Goal: Task Accomplishment & Management: Manage account settings

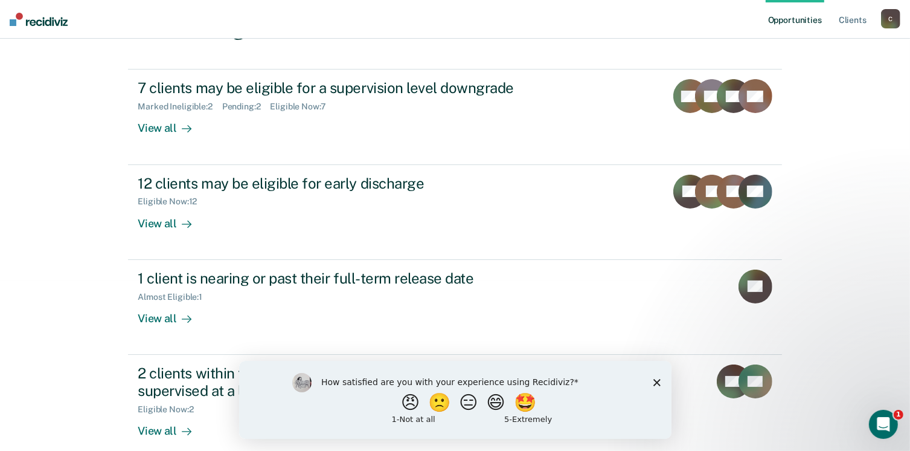
scroll to position [181, 0]
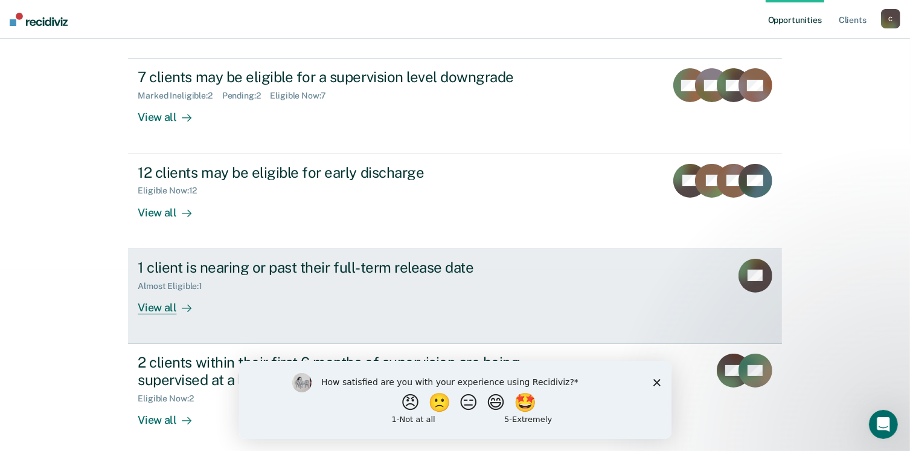
click at [159, 304] on div "View all" at bounding box center [172, 303] width 68 height 24
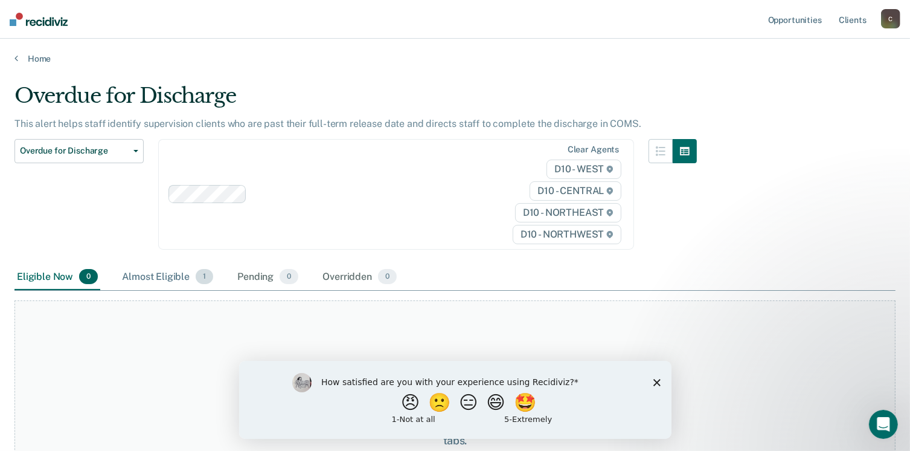
click at [171, 274] on div "Almost Eligible 1" at bounding box center [168, 277] width 96 height 27
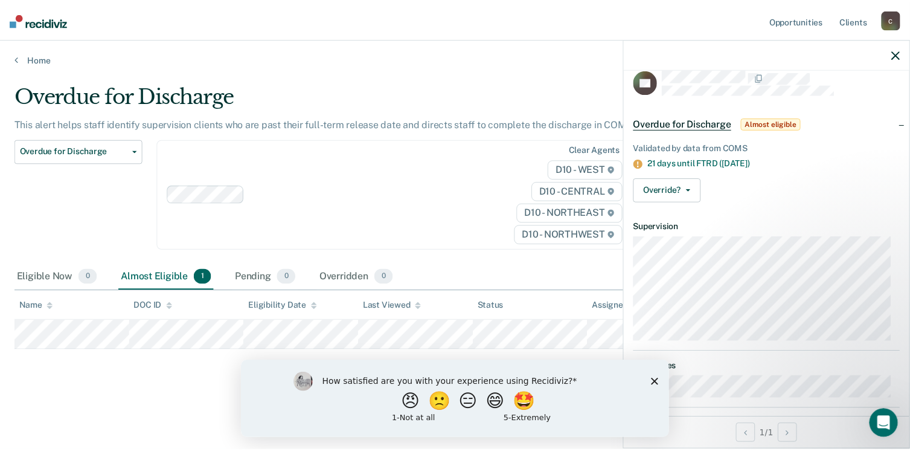
scroll to position [28, 0]
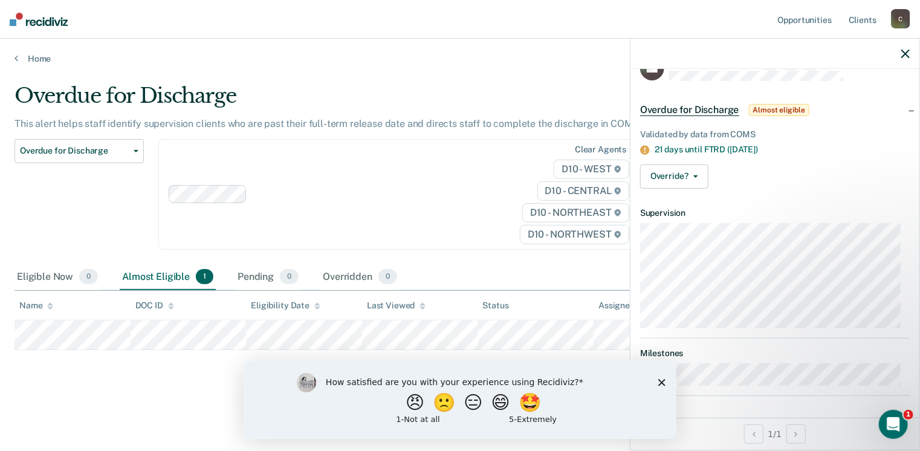
click at [663, 384] on polygon "Close survey" at bounding box center [660, 381] width 7 height 7
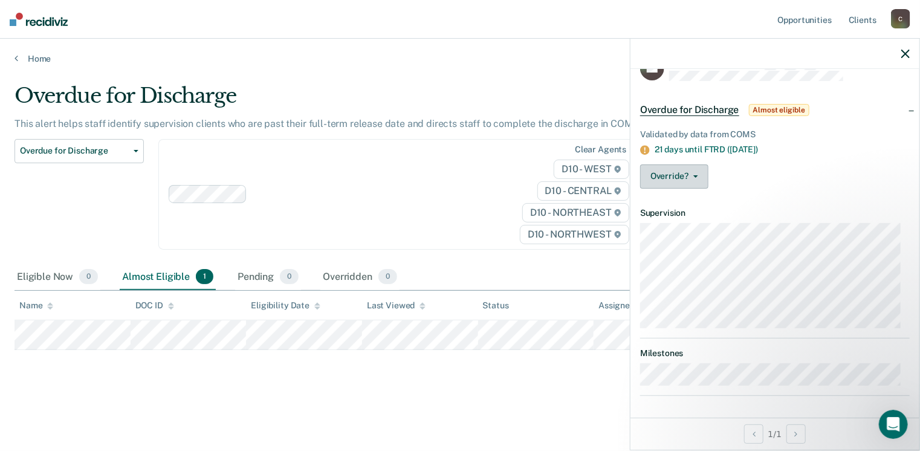
click at [691, 175] on span "button" at bounding box center [693, 176] width 10 height 2
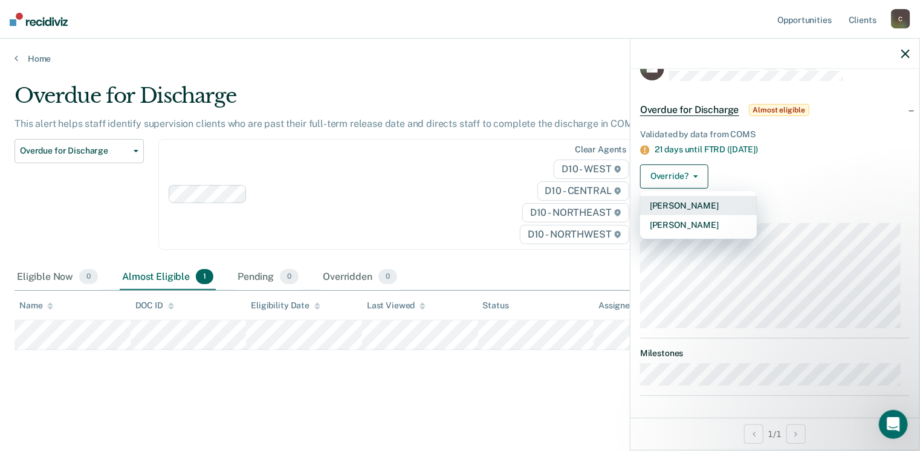
click at [705, 203] on button "[PERSON_NAME]" at bounding box center [698, 205] width 117 height 19
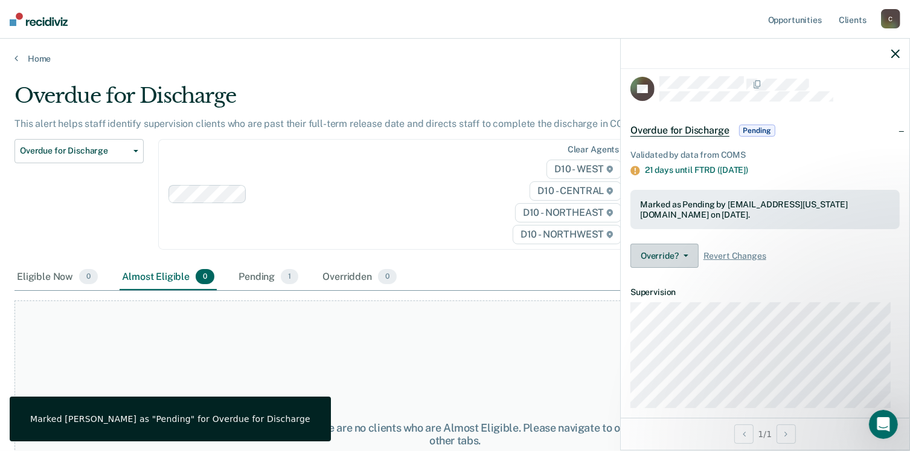
scroll to position [0, 0]
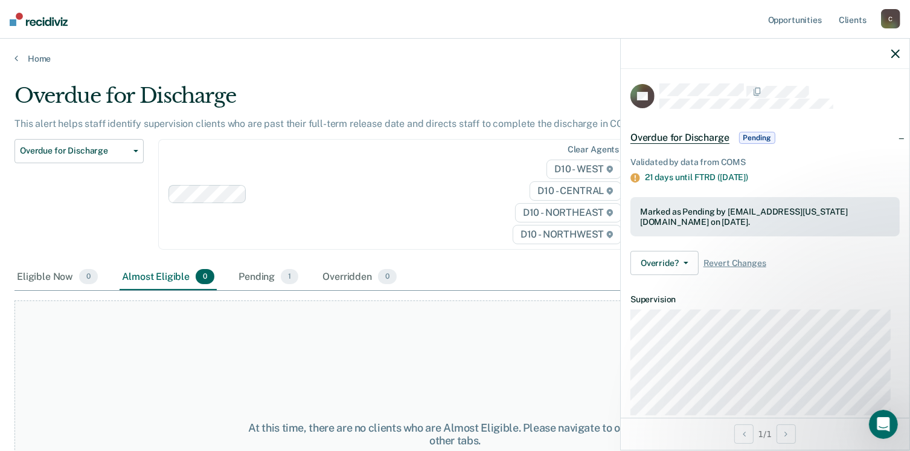
click at [894, 51] on icon "button" at bounding box center [896, 54] width 8 height 8
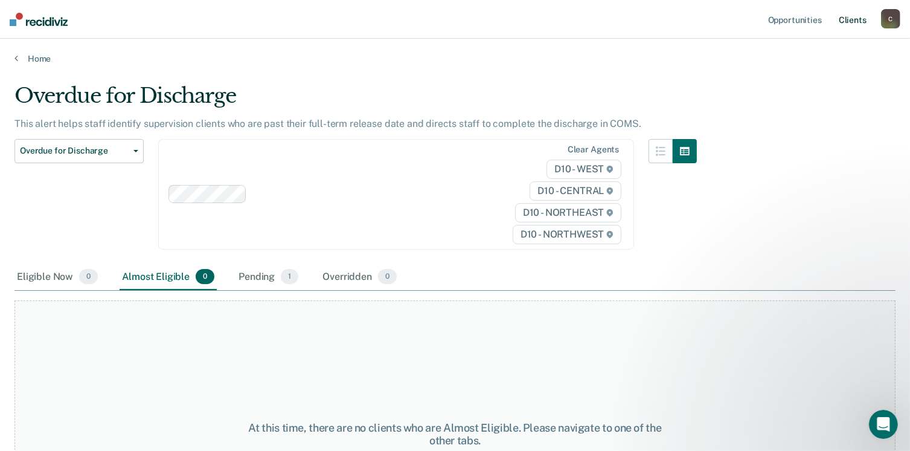
click at [848, 20] on link "Client s" at bounding box center [853, 19] width 33 height 39
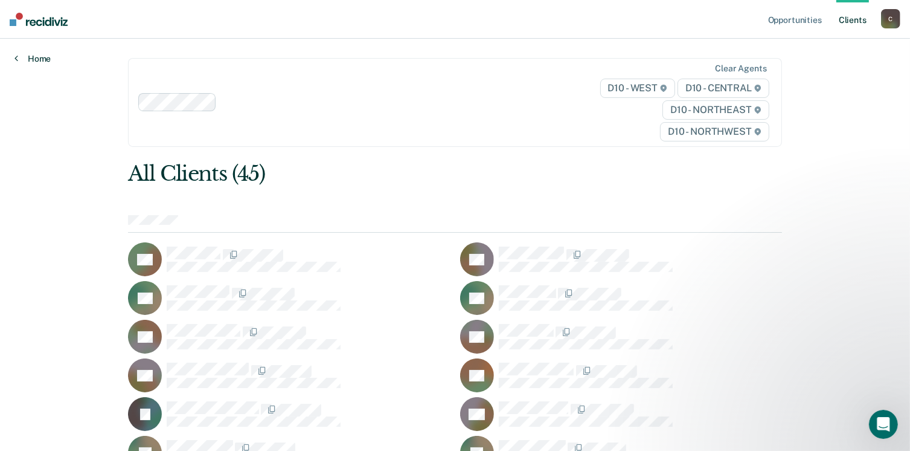
click at [47, 56] on link "Home" at bounding box center [32, 58] width 36 height 11
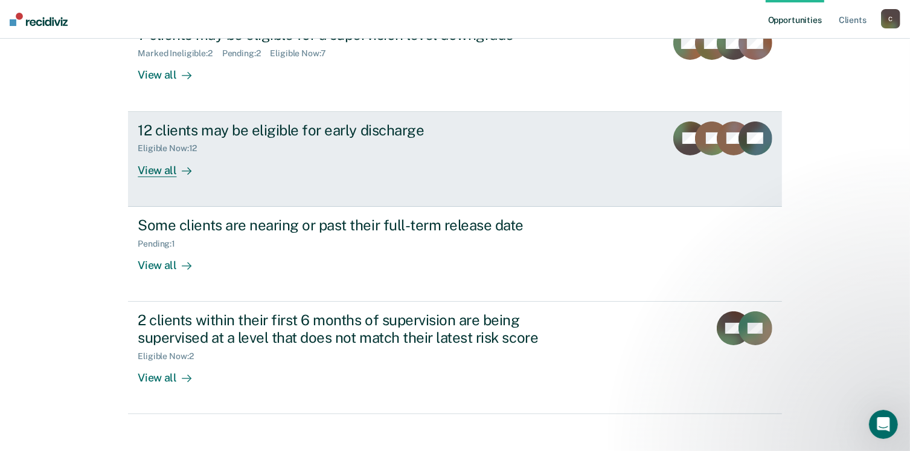
scroll to position [242, 0]
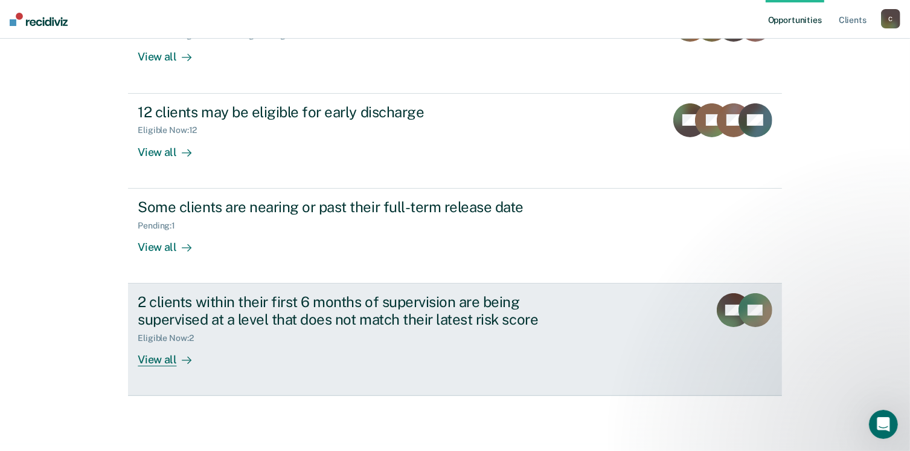
click at [150, 355] on div "View all" at bounding box center [172, 355] width 68 height 24
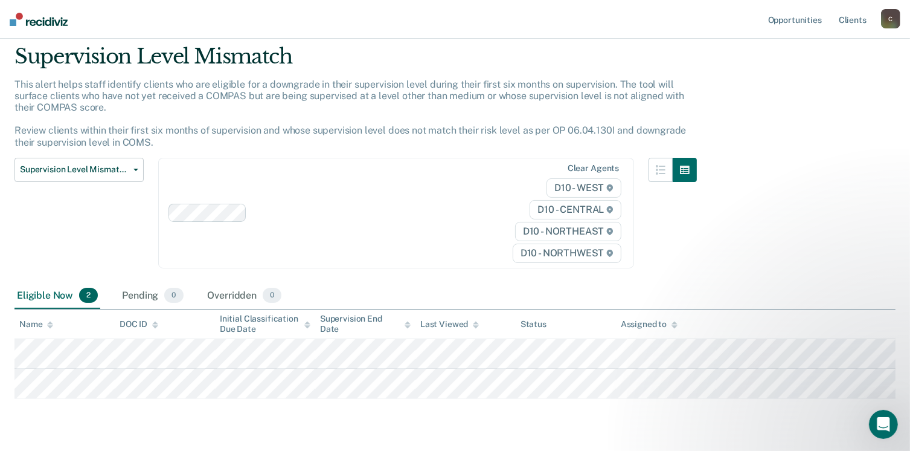
scroll to position [60, 0]
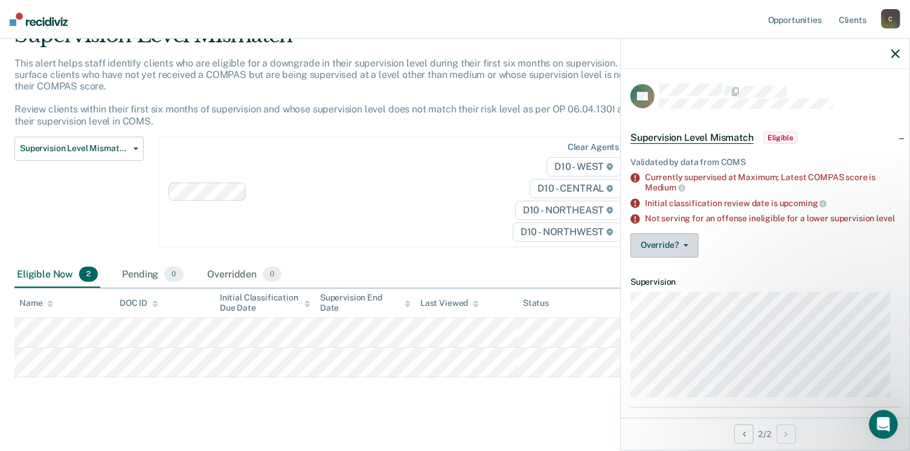
click at [695, 254] on button "Override?" at bounding box center [665, 245] width 68 height 24
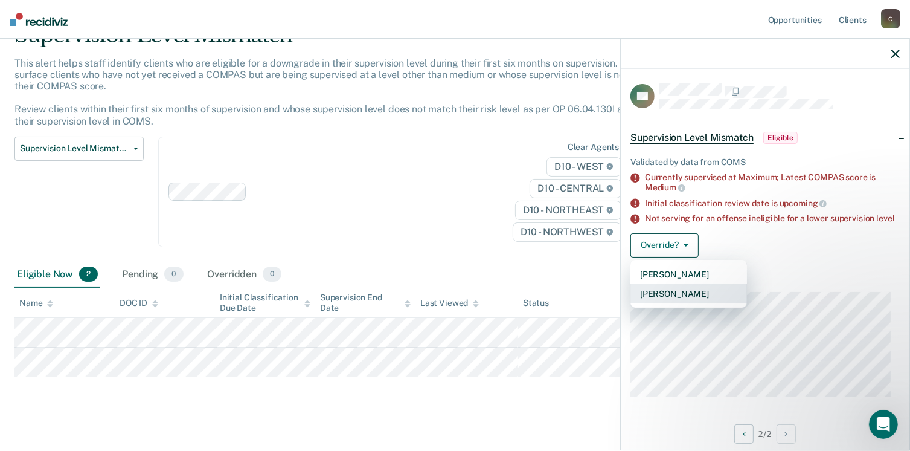
click at [723, 303] on button "[PERSON_NAME]" at bounding box center [689, 293] width 117 height 19
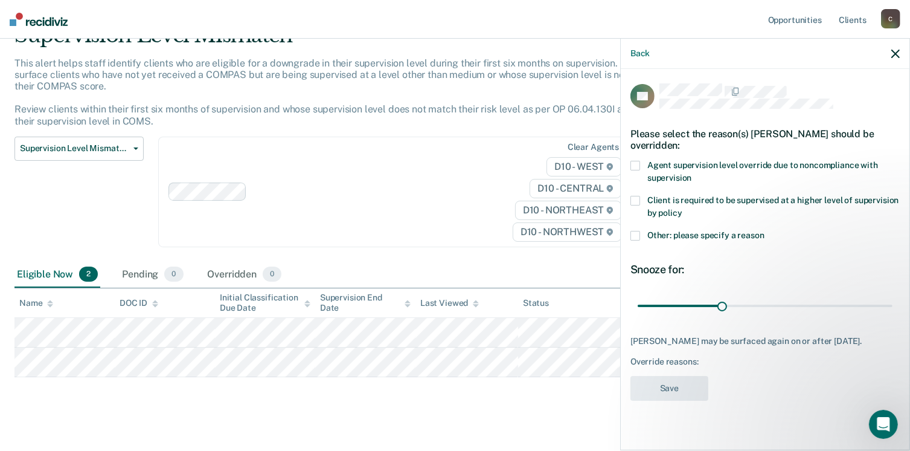
click at [637, 199] on span at bounding box center [636, 201] width 10 height 10
click at [676, 384] on button "Save" at bounding box center [670, 388] width 78 height 25
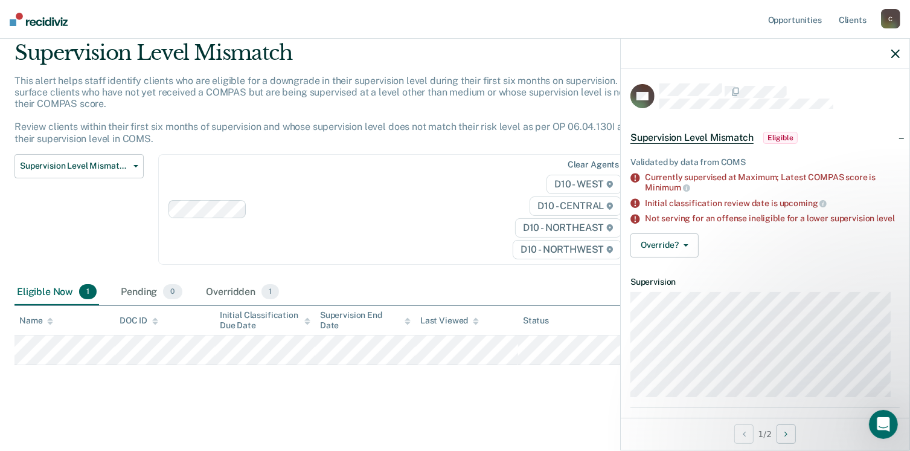
click at [641, 219] on li "Not serving for an offense ineligible for a lower supervision level" at bounding box center [765, 218] width 269 height 10
click at [681, 252] on button "Override?" at bounding box center [665, 245] width 68 height 24
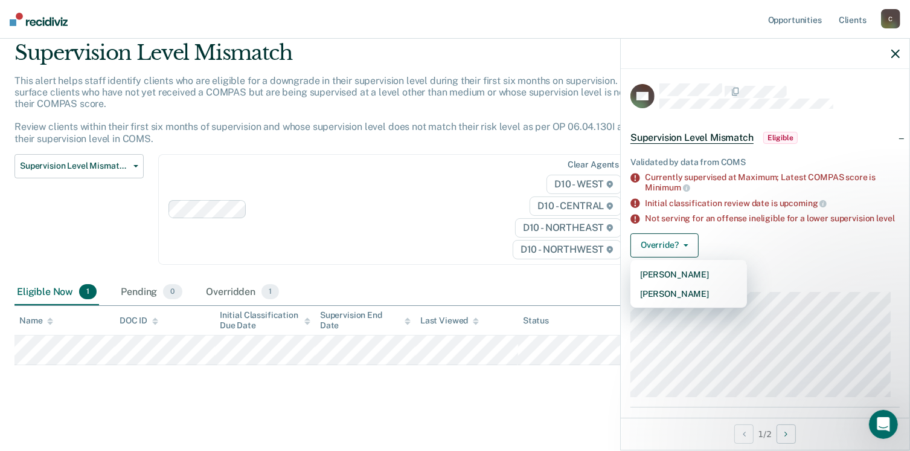
click at [709, 232] on div "Validated by data from COMS Currently supervised at Maximum; Latest COMPAS scor…" at bounding box center [765, 205] width 289 height 124
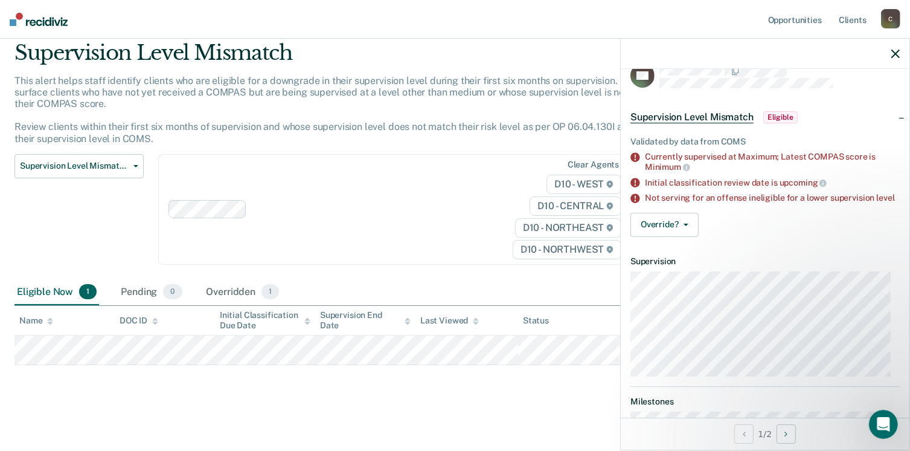
scroll to position [2, 0]
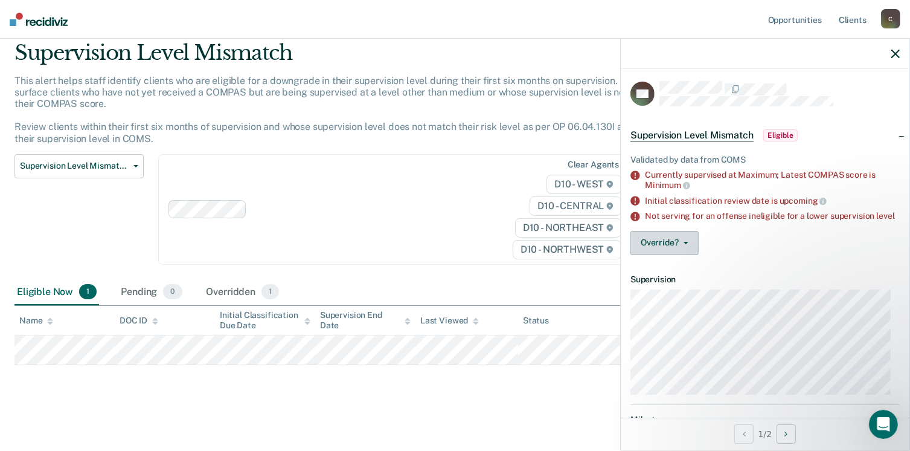
click at [689, 245] on button "Override?" at bounding box center [665, 243] width 68 height 24
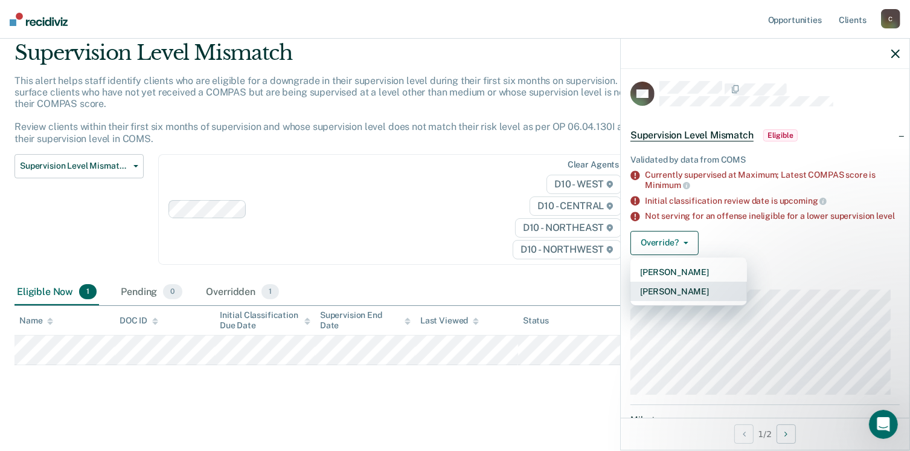
click at [676, 301] on button "[PERSON_NAME]" at bounding box center [689, 291] width 117 height 19
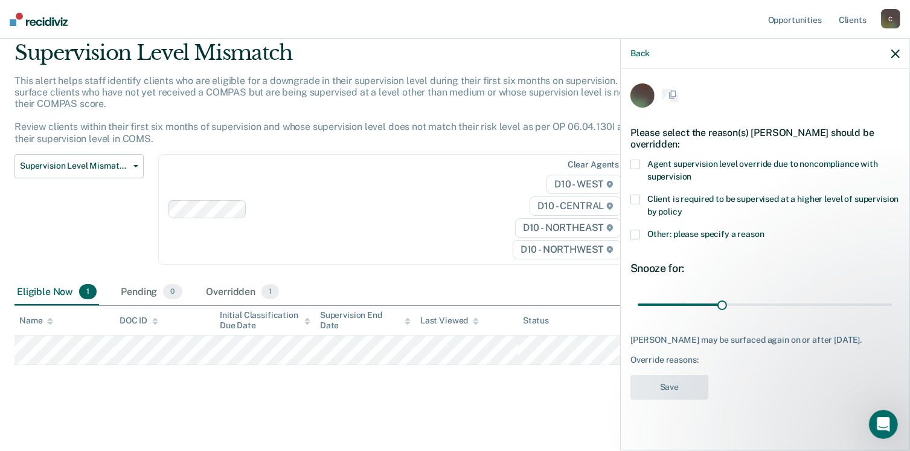
scroll to position [0, 0]
click at [637, 233] on span at bounding box center [636, 236] width 10 height 10
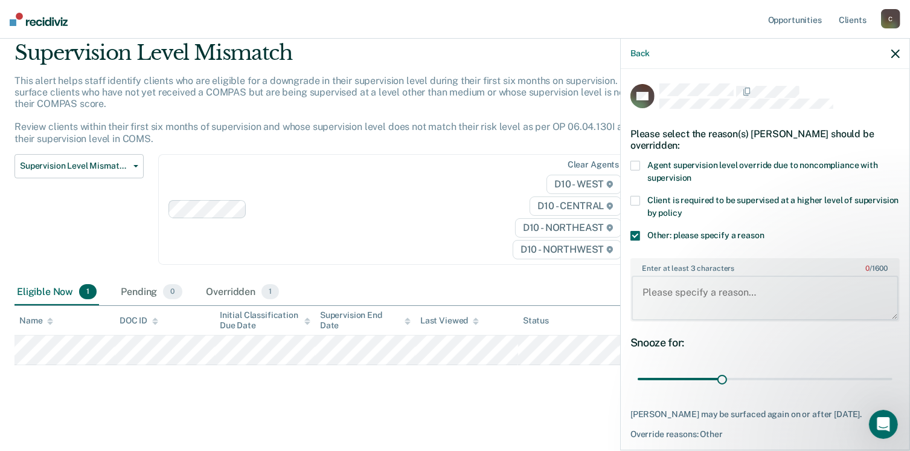
click at [694, 295] on textarea "Enter at least 3 characters 0 / 1600" at bounding box center [765, 297] width 267 height 45
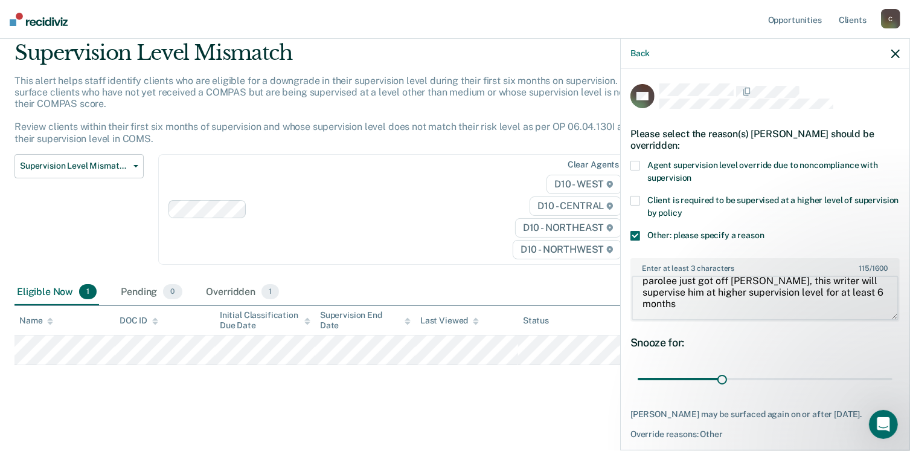
scroll to position [55, 0]
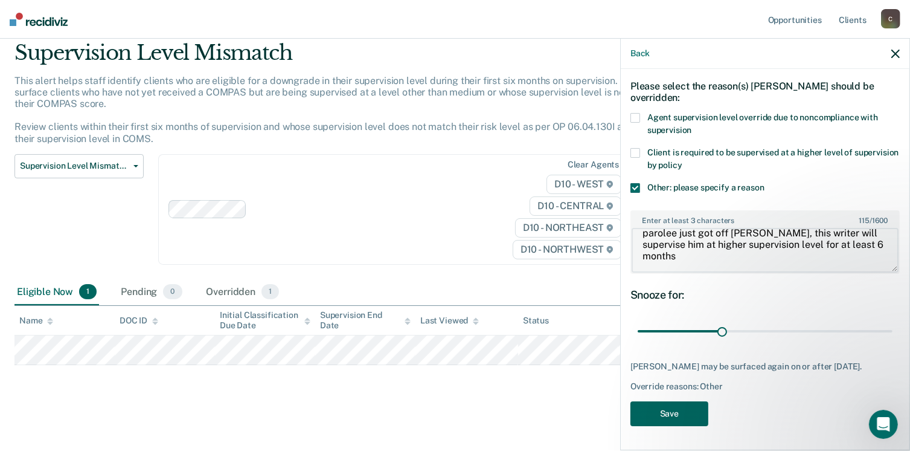
type textarea "parolee just got off [PERSON_NAME], this writer will supervise him at higher su…"
click at [674, 414] on button "Save" at bounding box center [670, 413] width 78 height 25
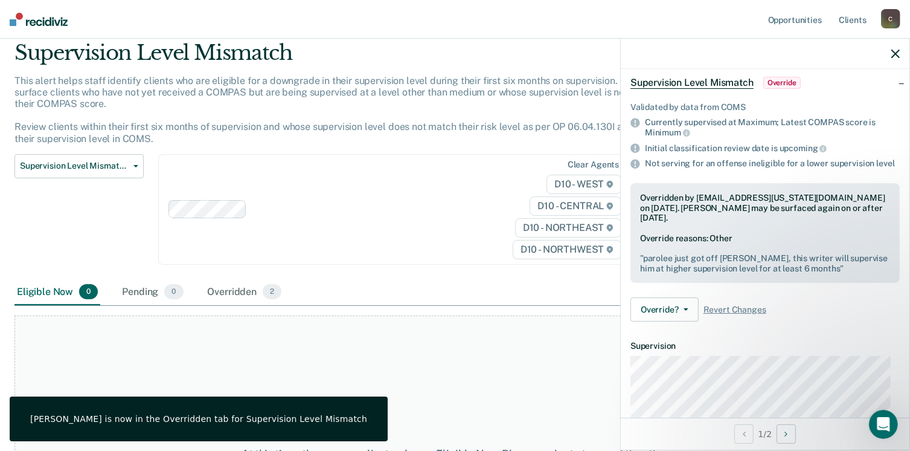
click at [892, 53] on icon "button" at bounding box center [896, 54] width 8 height 8
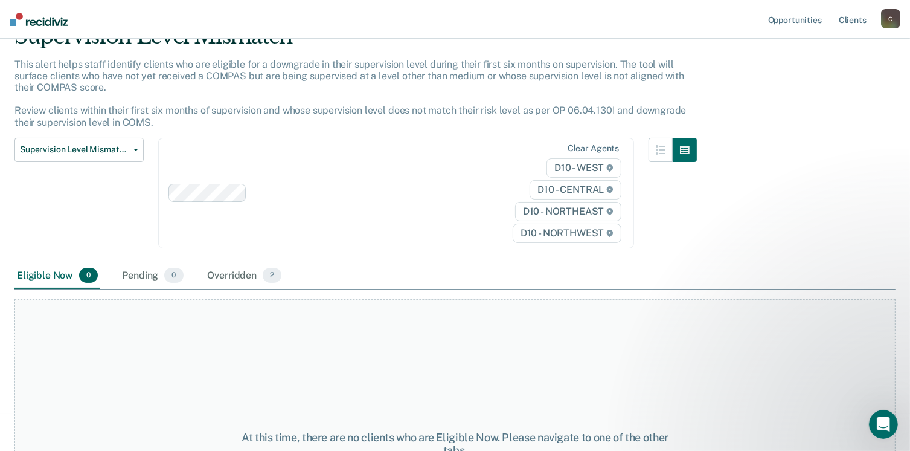
scroll to position [103, 0]
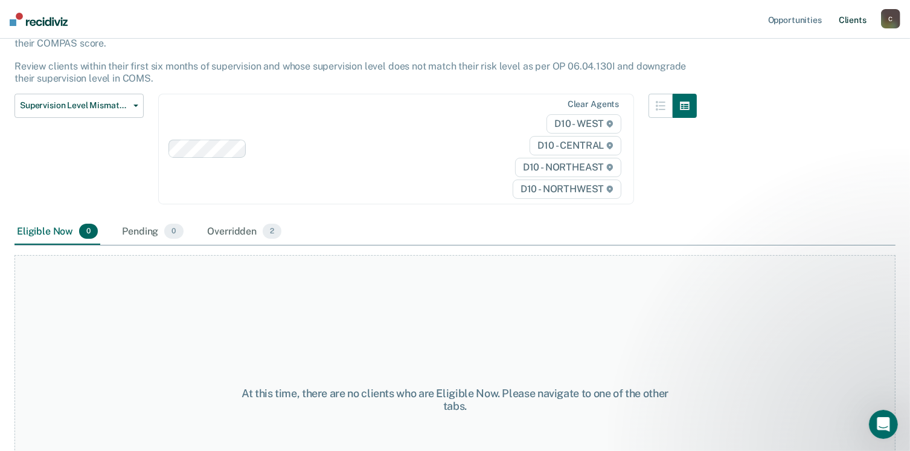
click at [865, 24] on link "Client s" at bounding box center [853, 19] width 33 height 39
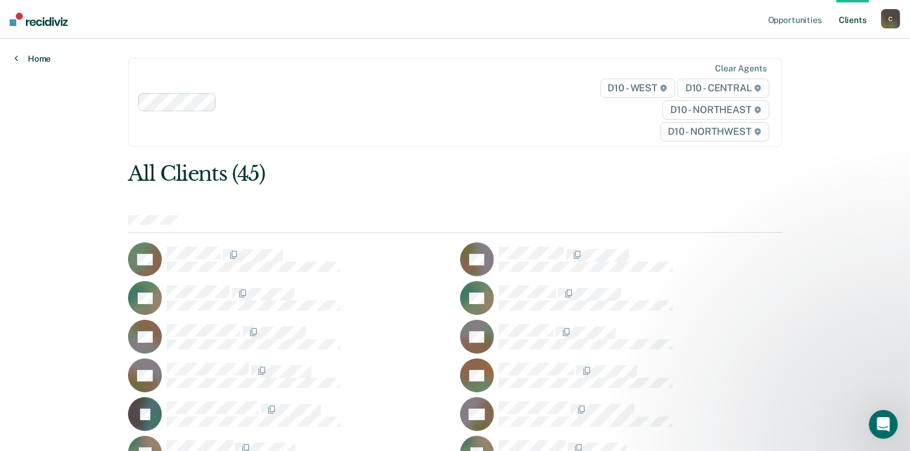
click at [42, 59] on link "Home" at bounding box center [32, 58] width 36 height 11
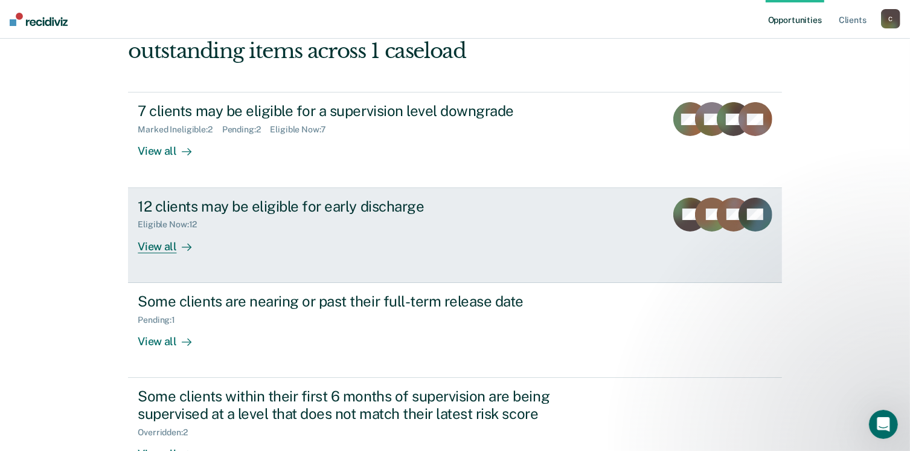
scroll to position [121, 0]
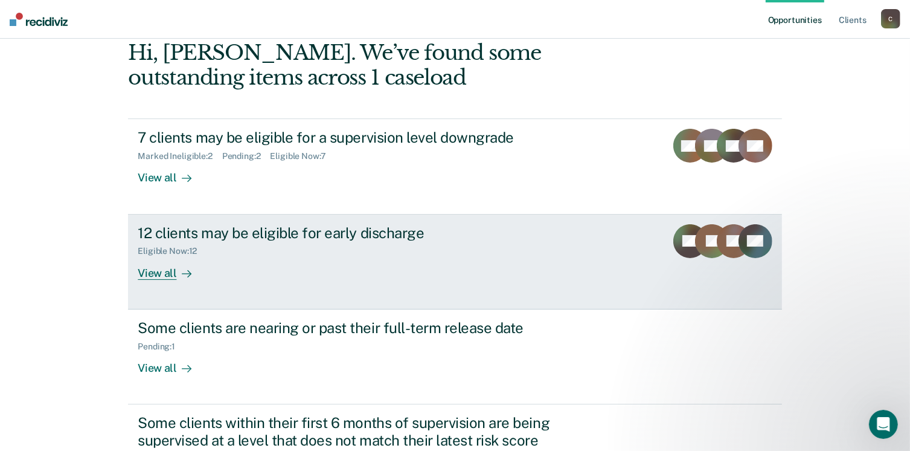
click at [146, 275] on div "View all" at bounding box center [172, 268] width 68 height 24
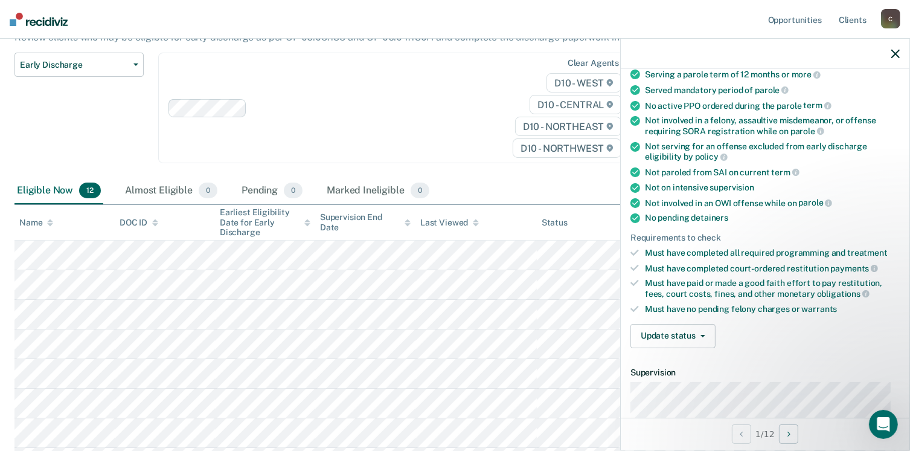
scroll to position [181, 0]
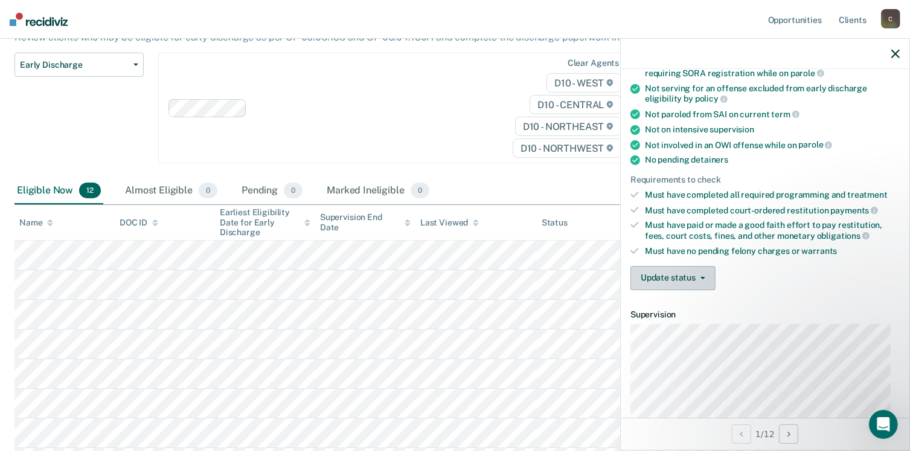
click at [673, 269] on button "Update status" at bounding box center [673, 278] width 85 height 24
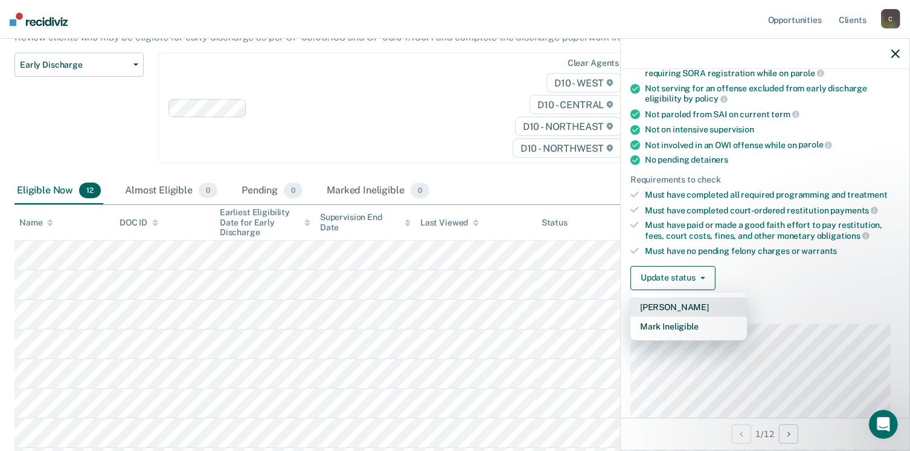
click at [683, 300] on button "[PERSON_NAME]" at bounding box center [689, 306] width 117 height 19
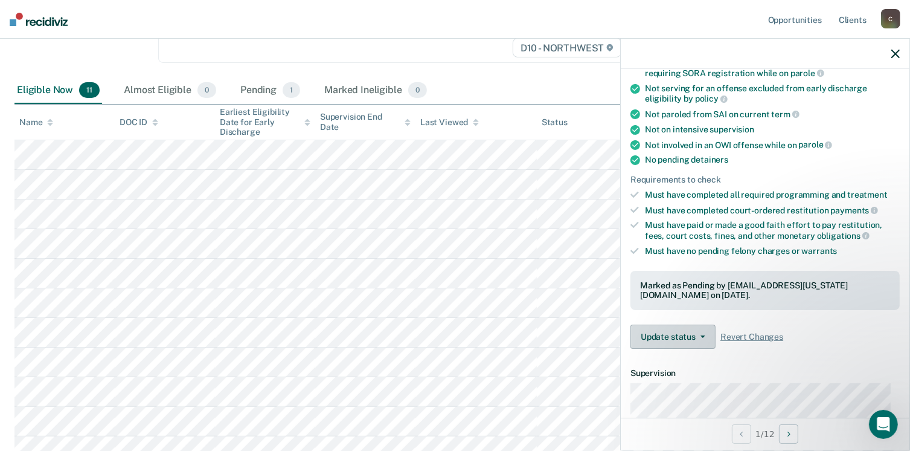
scroll to position [201, 0]
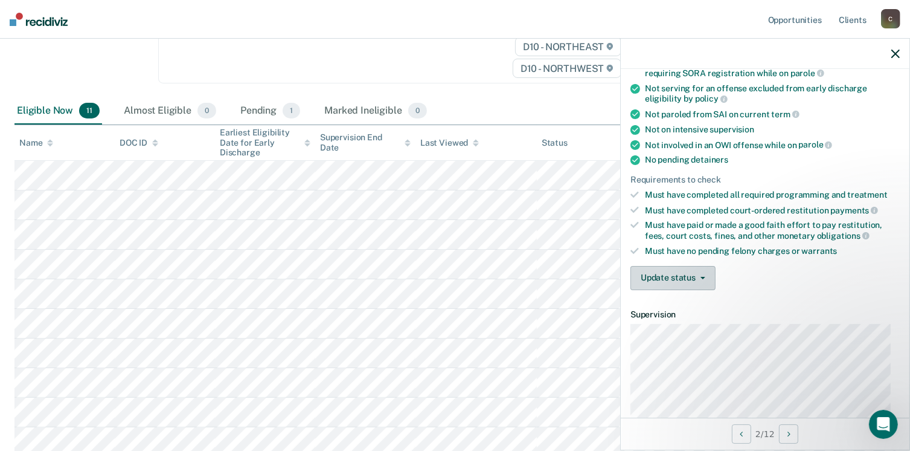
click at [692, 274] on button "Update status" at bounding box center [673, 278] width 85 height 24
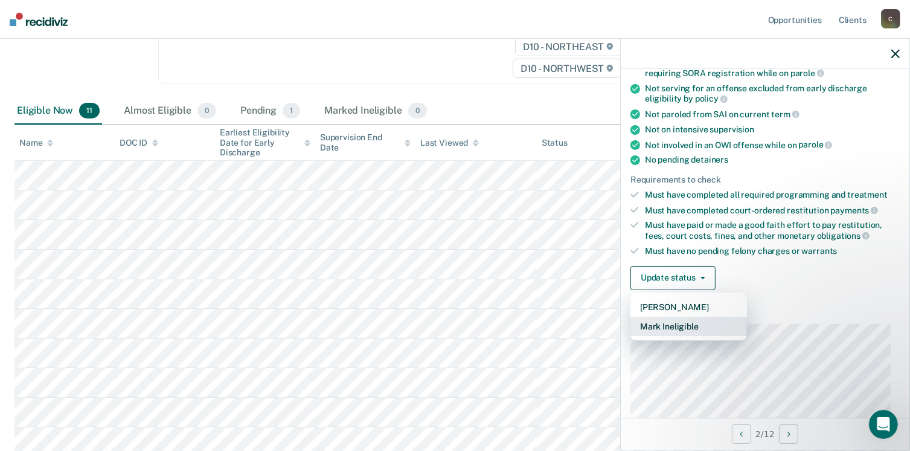
click at [695, 323] on button "Mark Ineligible" at bounding box center [689, 326] width 117 height 19
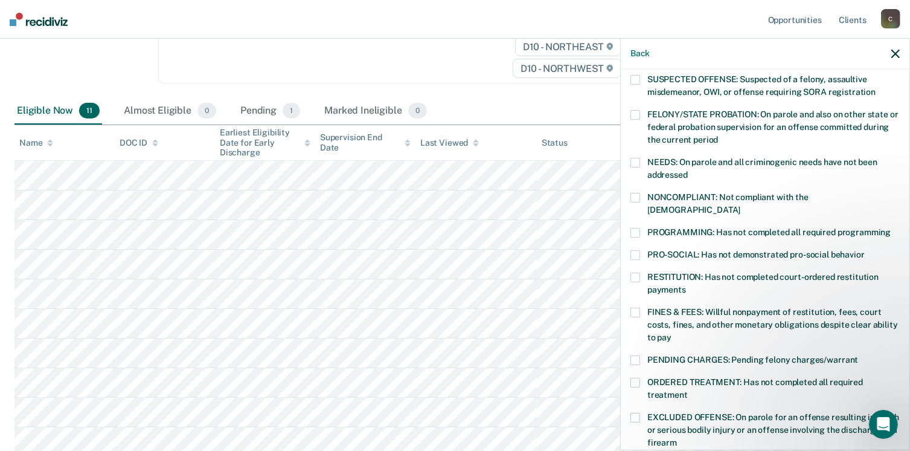
scroll to position [181, 0]
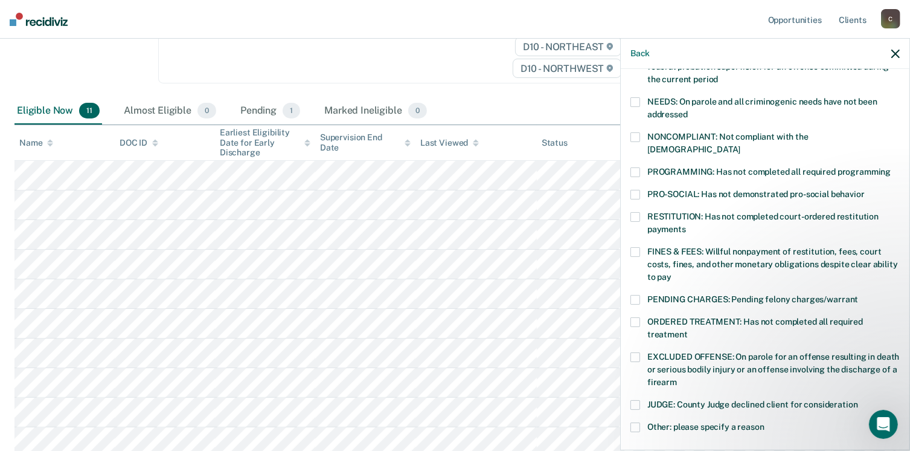
click at [638, 422] on span at bounding box center [636, 427] width 10 height 10
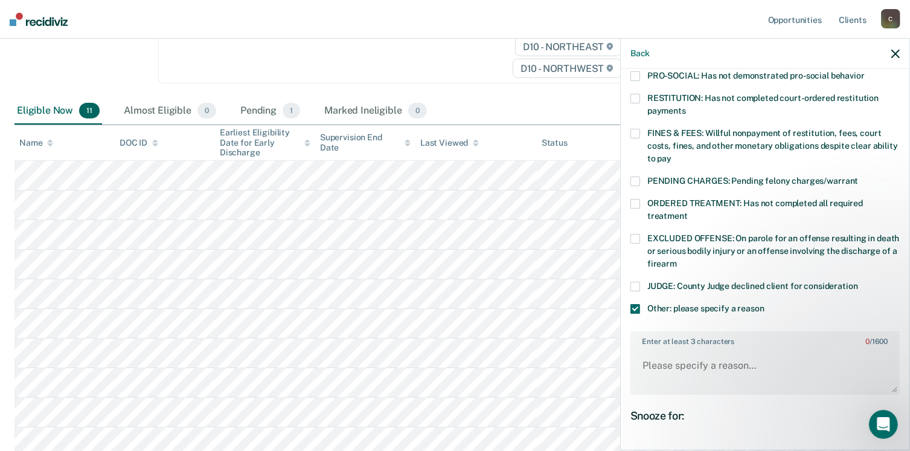
scroll to position [302, 0]
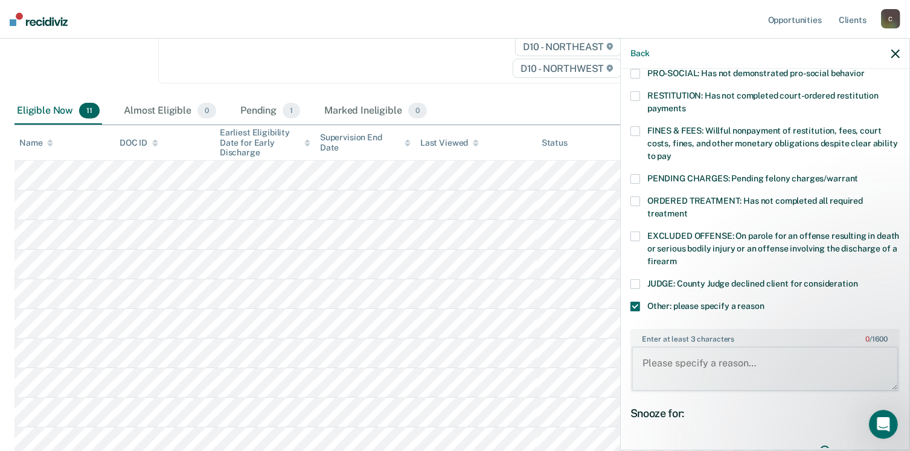
click at [672, 356] on textarea "Enter at least 3 characters 0 / 1600" at bounding box center [765, 368] width 267 height 45
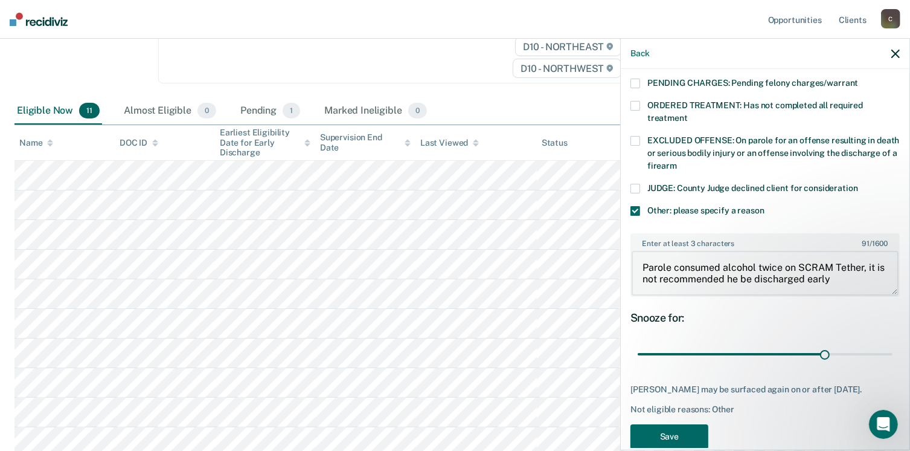
scroll to position [415, 0]
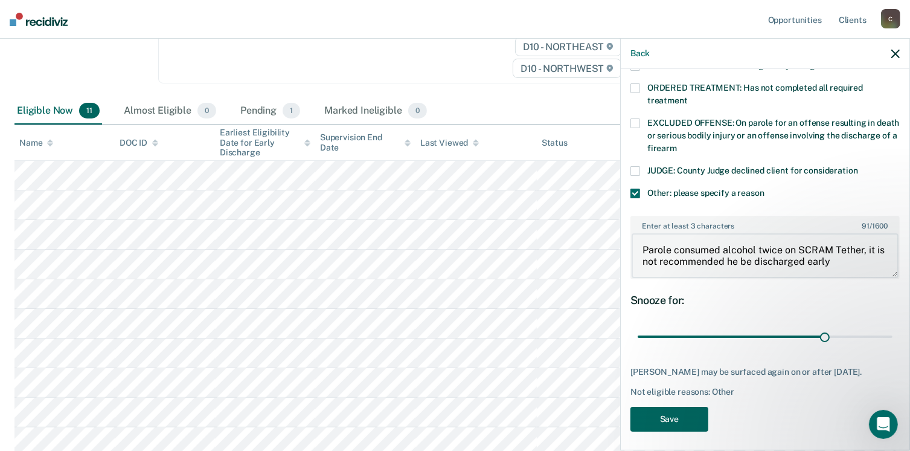
type textarea "Parole consumed alcohol twice on SCRAM Tether, it is not recommended he be disc…"
click at [683, 407] on button "Save" at bounding box center [670, 419] width 78 height 25
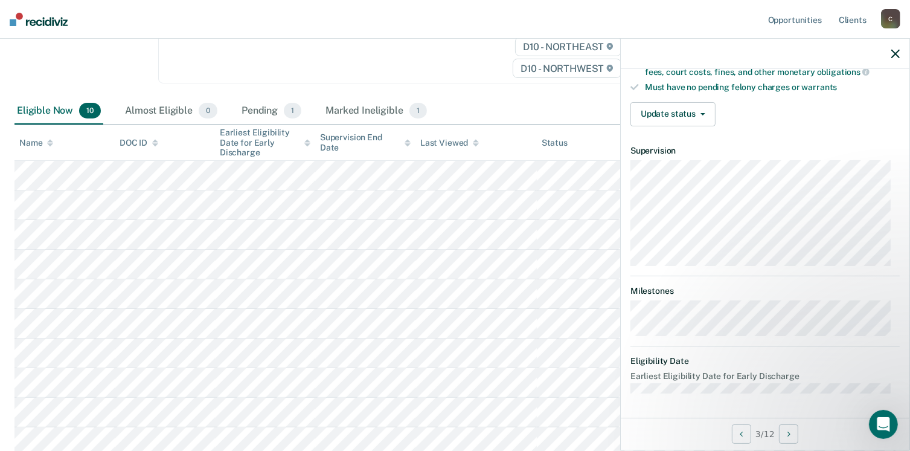
scroll to position [295, 0]
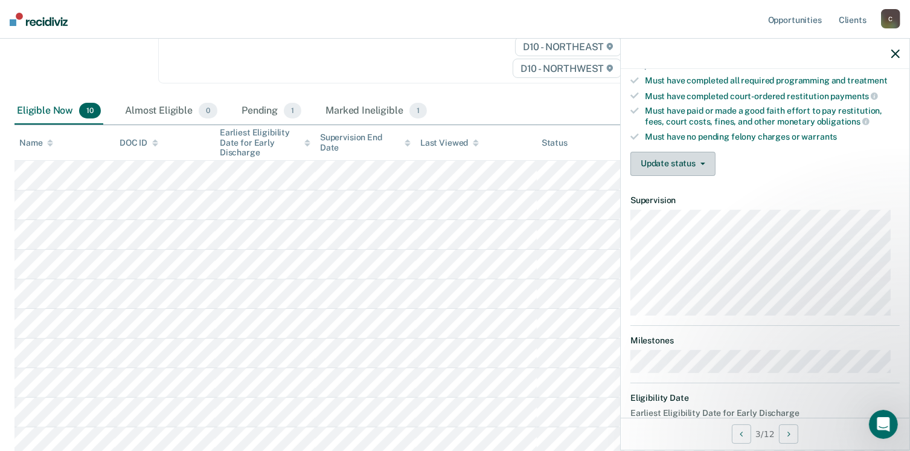
click at [683, 156] on button "Update status" at bounding box center [673, 164] width 85 height 24
click at [768, 153] on div "Update status [PERSON_NAME] Mark Ineligible" at bounding box center [765, 164] width 269 height 24
click at [744, 169] on div "Update status [PERSON_NAME] Mark Ineligible" at bounding box center [765, 164] width 269 height 24
click at [689, 158] on button "Update status" at bounding box center [673, 164] width 85 height 24
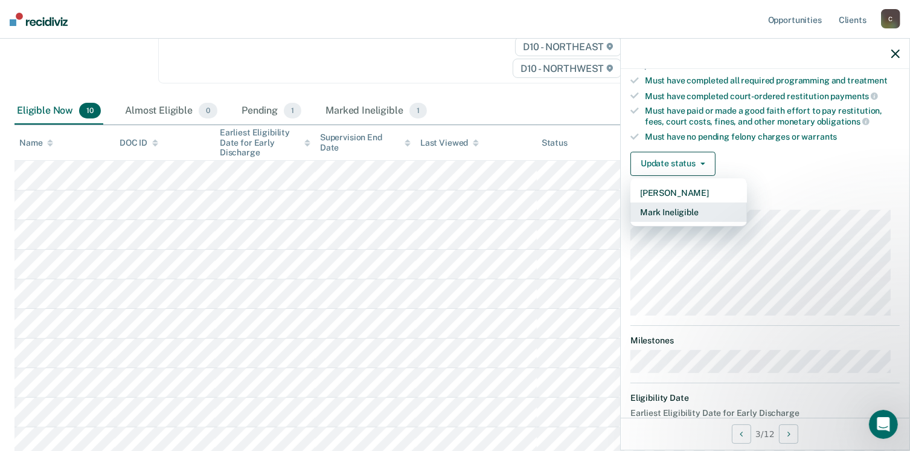
click at [691, 202] on button "Mark Ineligible" at bounding box center [689, 211] width 117 height 19
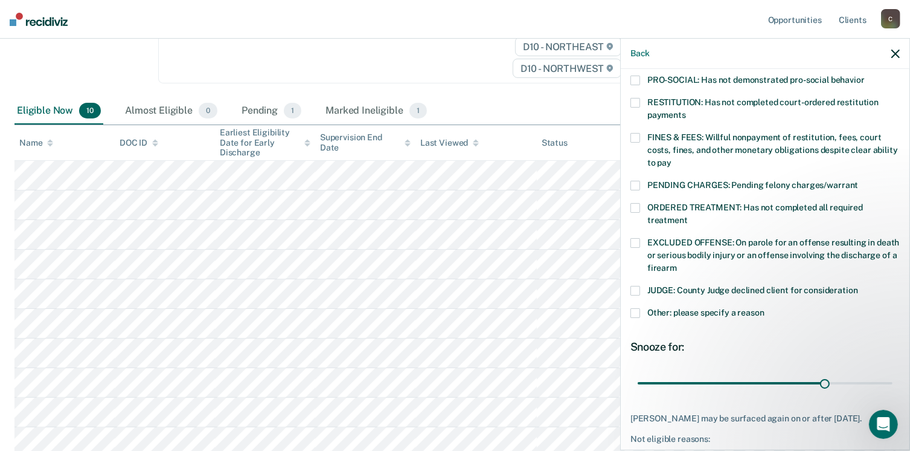
click at [638, 308] on span at bounding box center [636, 313] width 10 height 10
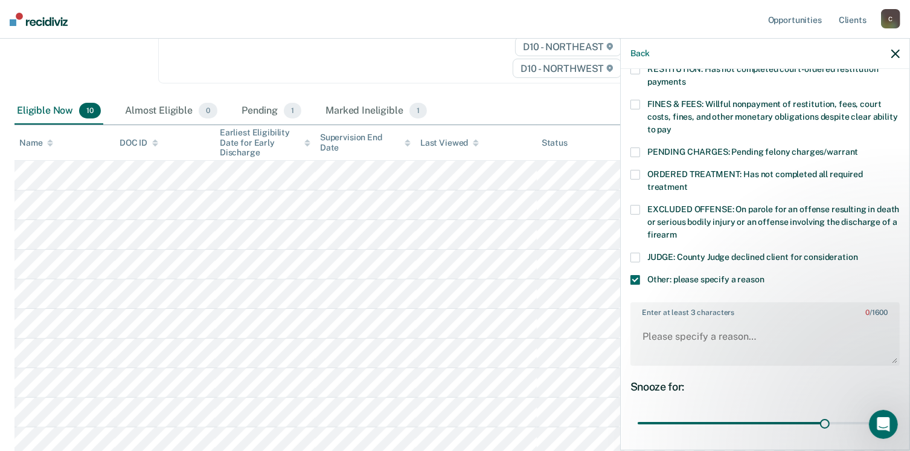
scroll to position [356, 0]
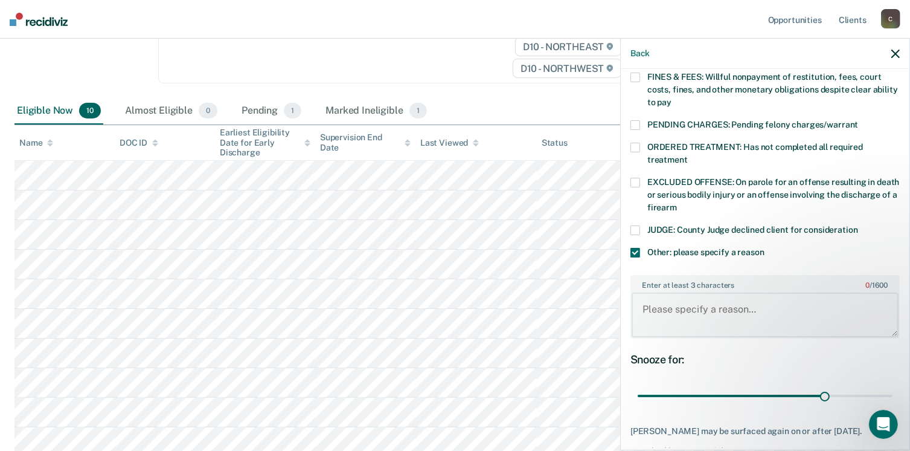
click at [663, 304] on textarea "Enter at least 3 characters 0 / 1600" at bounding box center [765, 314] width 267 height 45
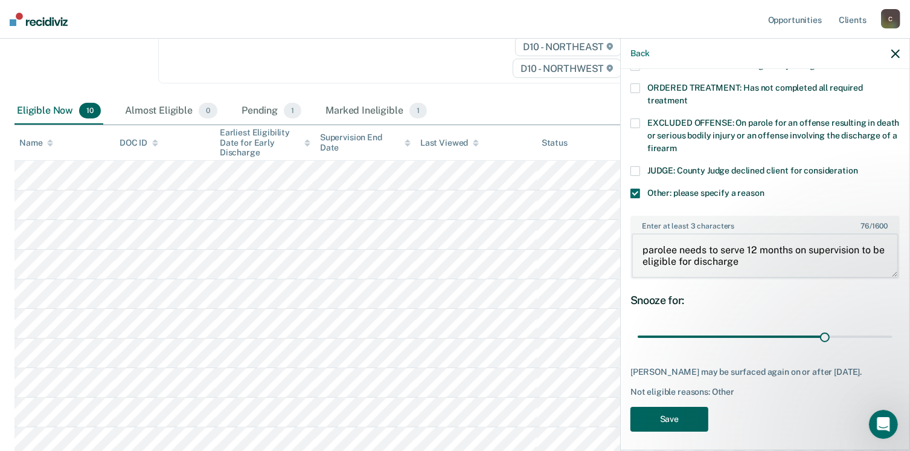
type textarea "parolee needs to serve 12 months on supervision to be eligible for discharge"
click at [665, 414] on button "Save" at bounding box center [670, 419] width 78 height 25
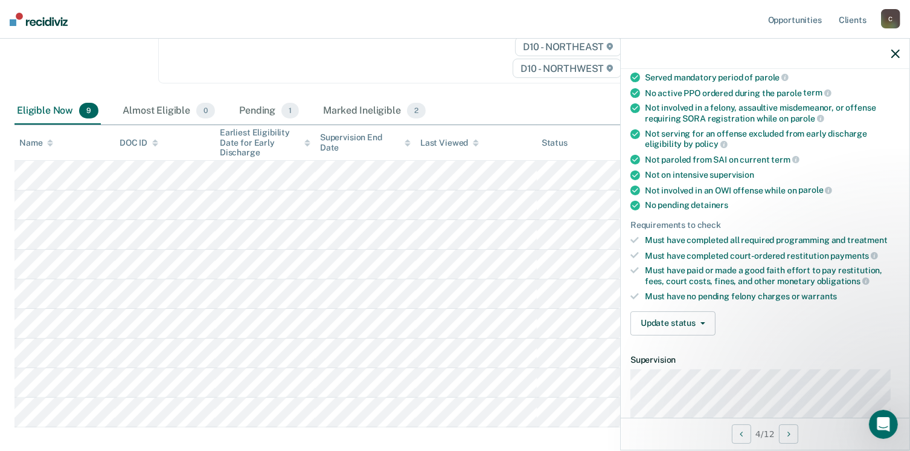
scroll to position [175, 0]
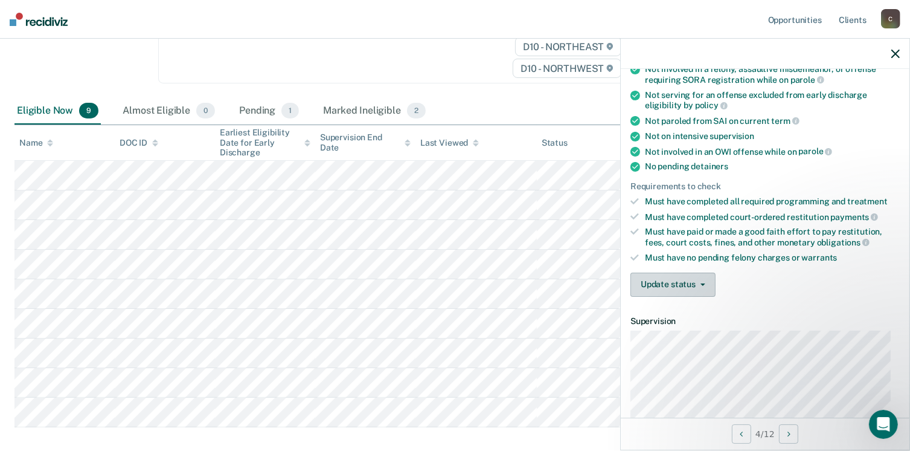
click at [685, 274] on button "Update status" at bounding box center [673, 284] width 85 height 24
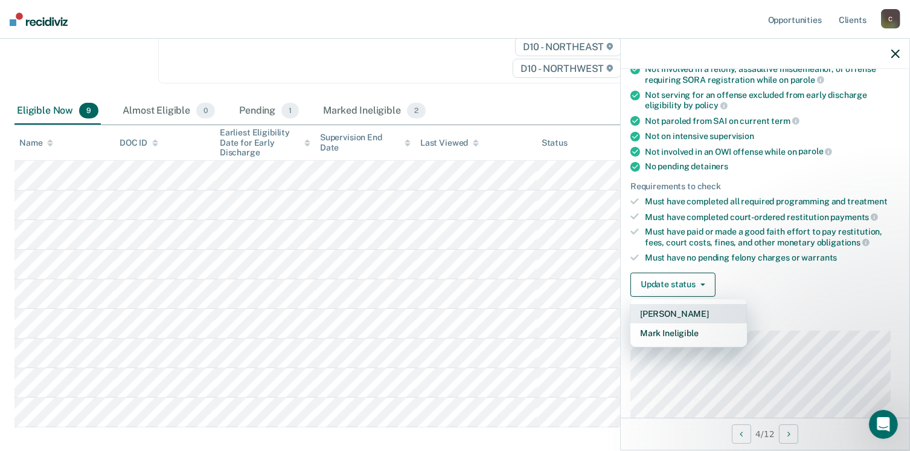
click at [683, 309] on button "[PERSON_NAME]" at bounding box center [689, 313] width 117 height 19
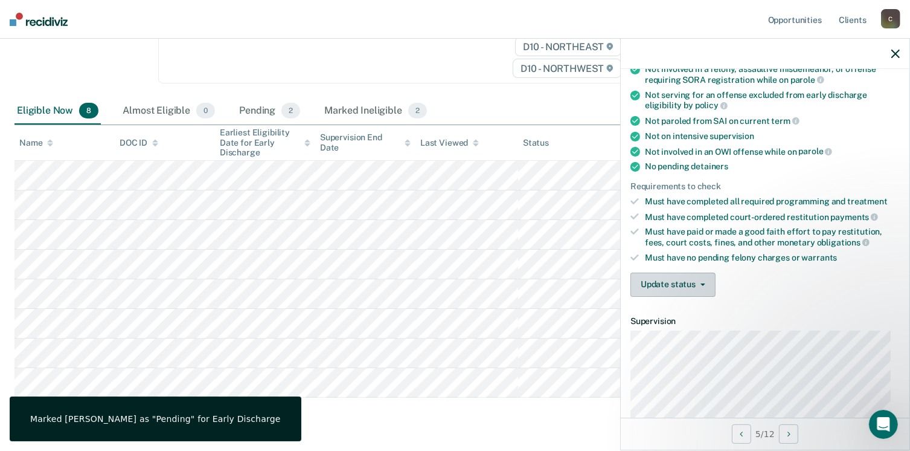
click at [698, 283] on span "button" at bounding box center [701, 284] width 10 height 2
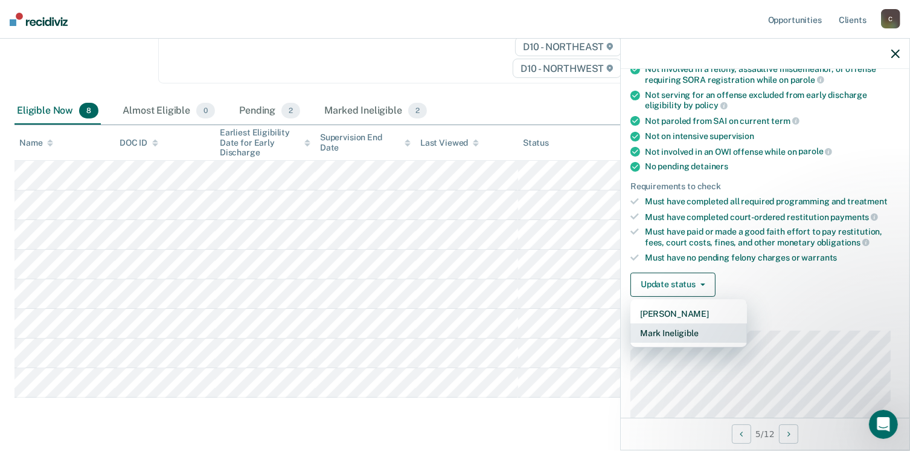
click at [683, 332] on button "Mark Ineligible" at bounding box center [689, 332] width 117 height 19
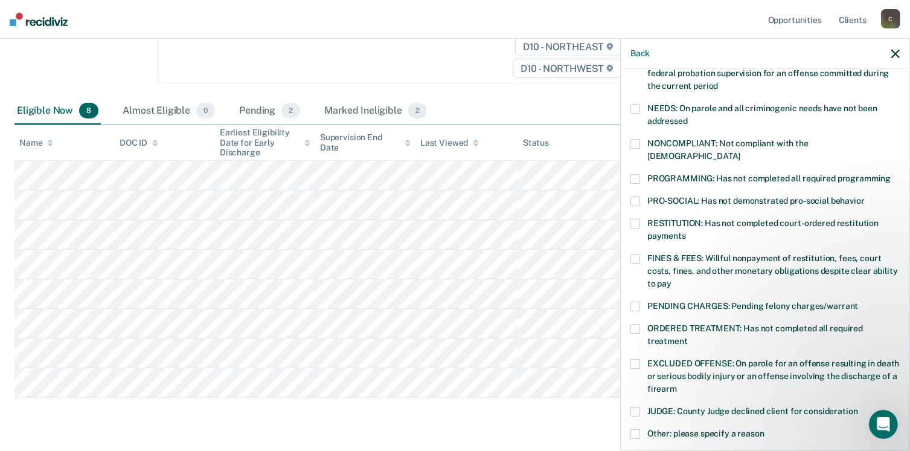
click at [634, 301] on span at bounding box center [636, 306] width 10 height 10
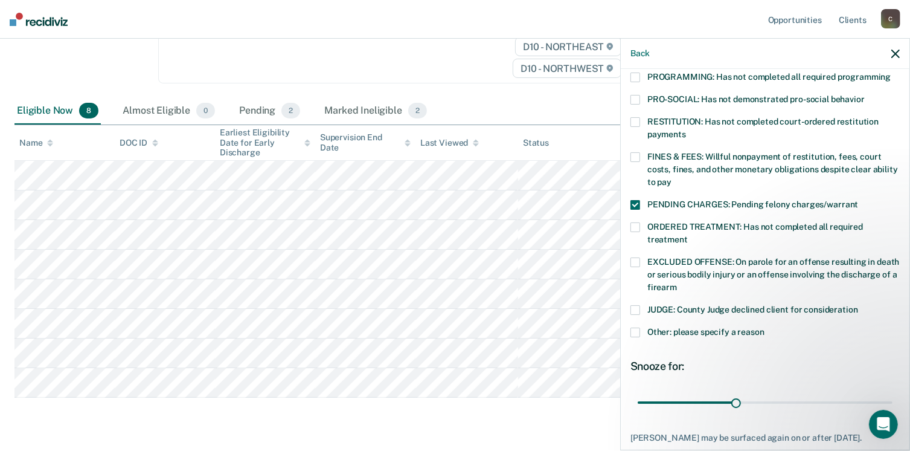
scroll to position [295, 0]
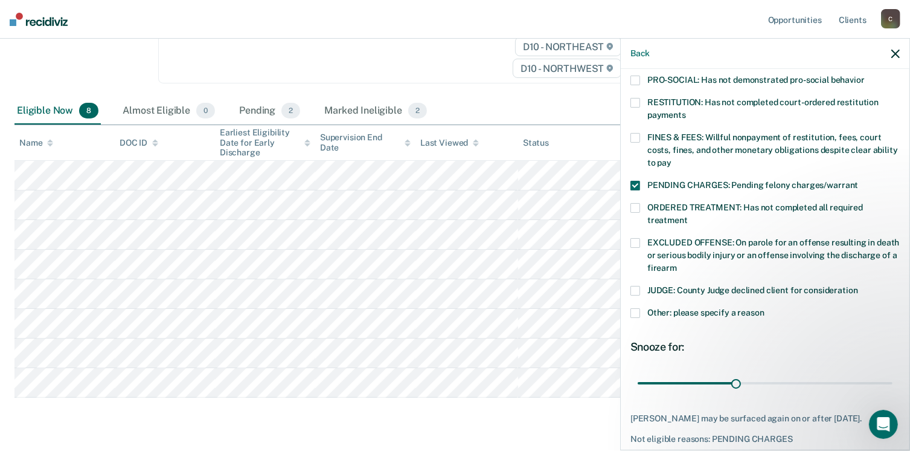
click at [633, 308] on span at bounding box center [636, 313] width 10 height 10
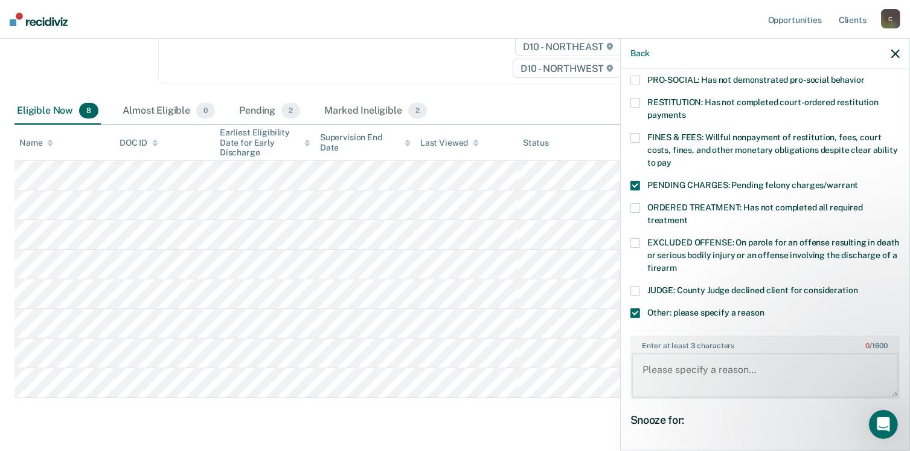
click at [680, 356] on textarea "Enter at least 3 characters 0 / 1600" at bounding box center [765, 375] width 267 height 45
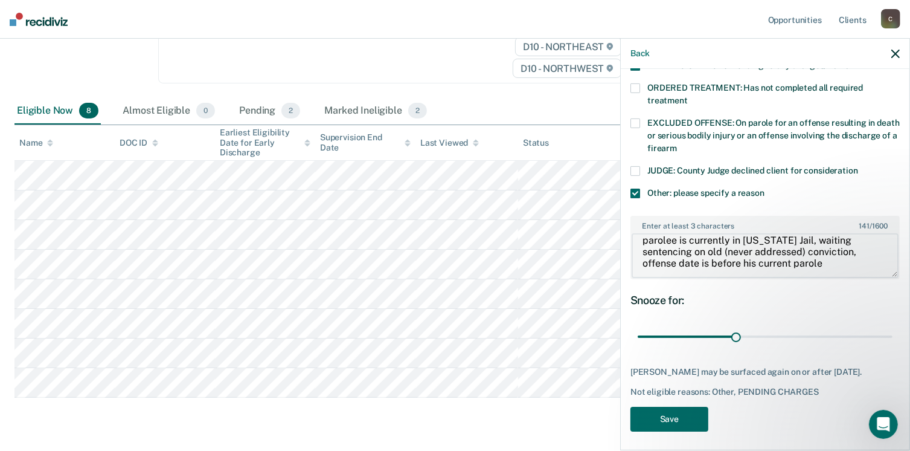
scroll to position [11, 0]
type textarea "parolee is currently in [US_STATE] Jail, waiting sentencing on old (never addre…"
click at [679, 414] on button "Save" at bounding box center [670, 419] width 78 height 25
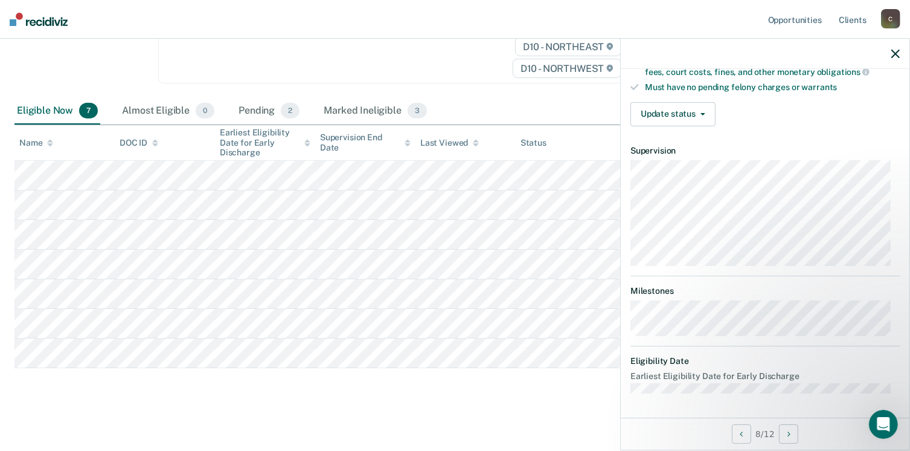
scroll to position [285, 0]
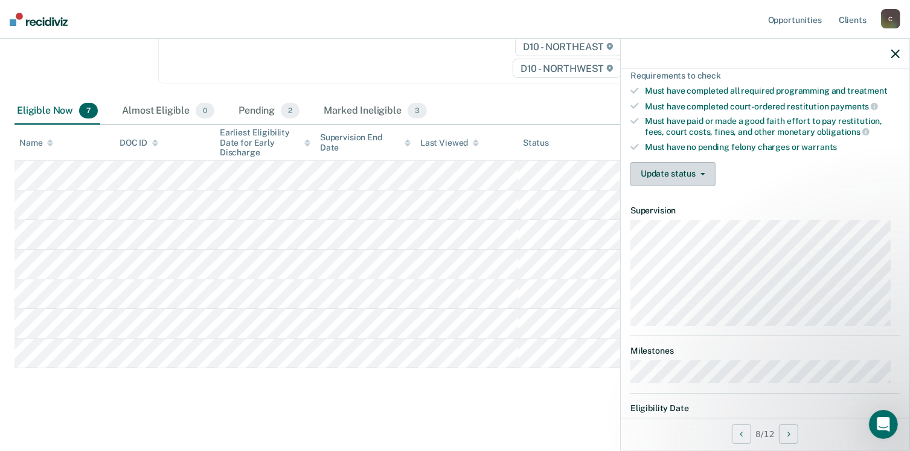
click at [685, 164] on button "Update status" at bounding box center [673, 174] width 85 height 24
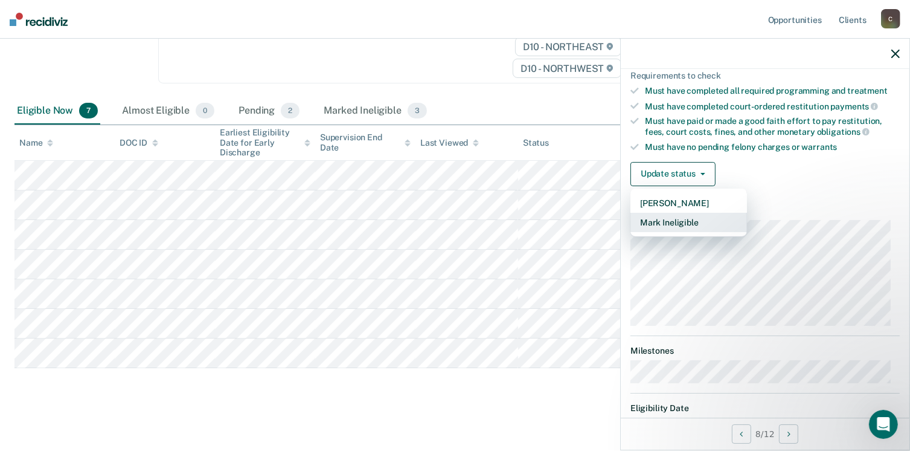
click at [683, 213] on button "Mark Ineligible" at bounding box center [689, 222] width 117 height 19
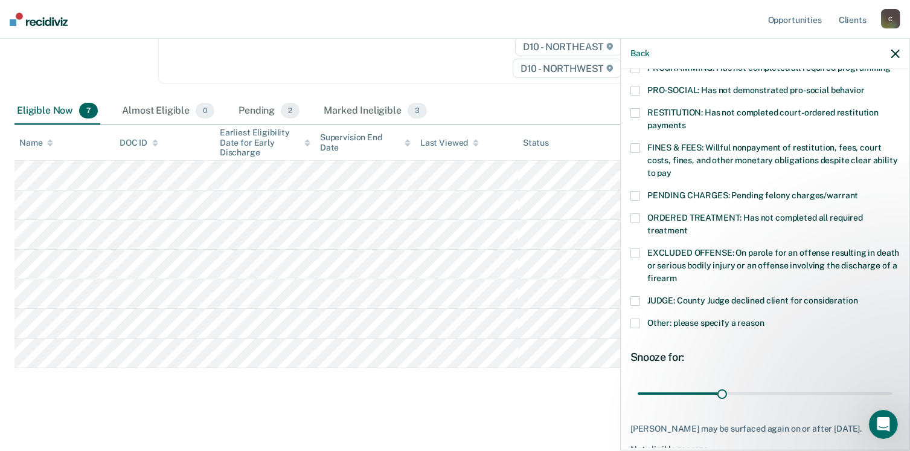
click at [638, 318] on label "Other: please specify a reason" at bounding box center [765, 324] width 269 height 13
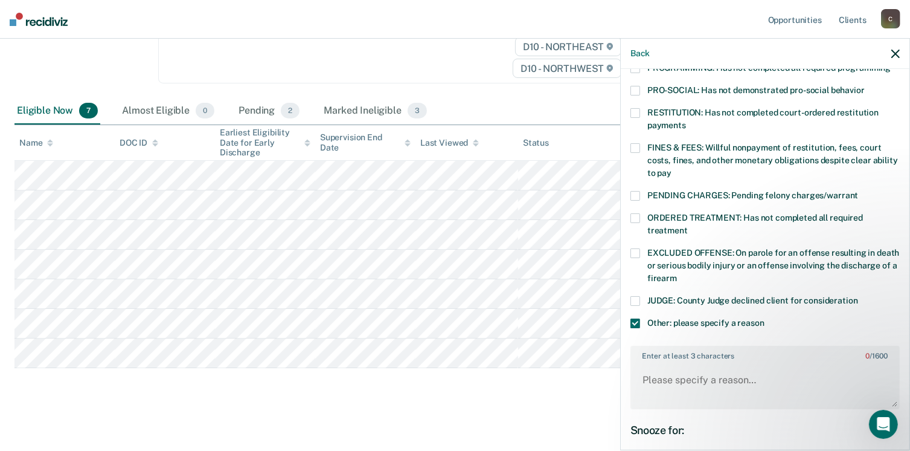
scroll to position [346, 0]
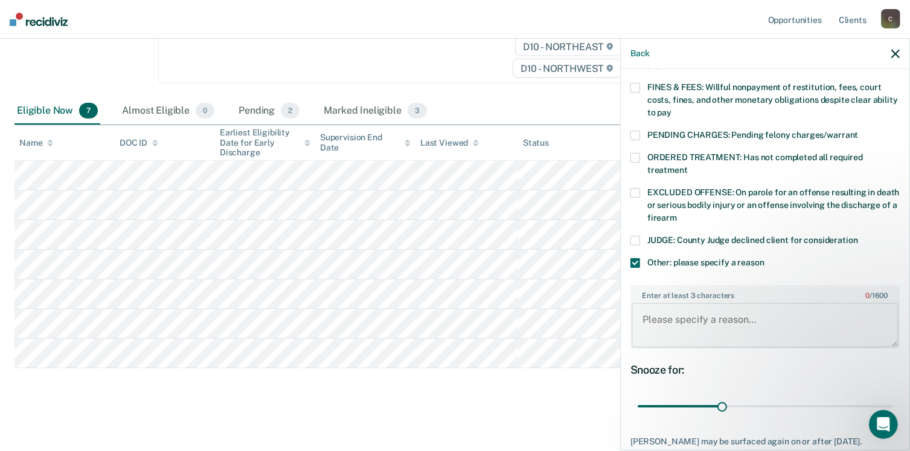
click at [699, 317] on textarea "Enter at least 3 characters 0 / 1600" at bounding box center [765, 325] width 267 height 45
type textarea "s"
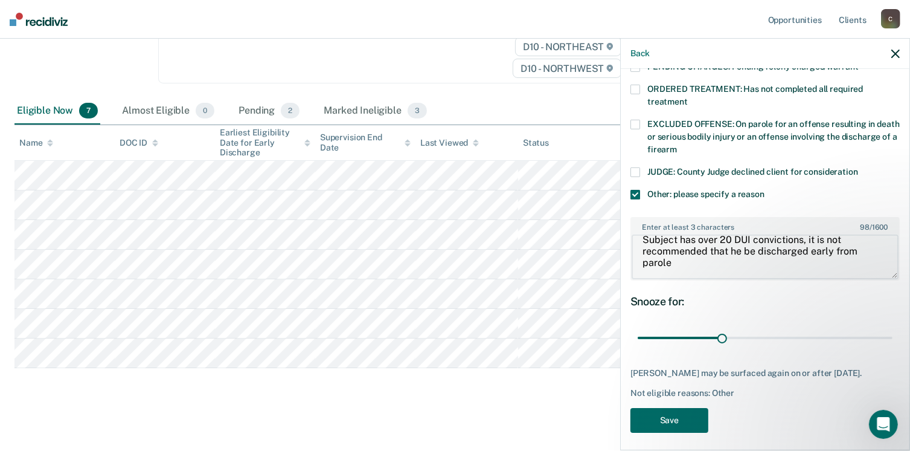
scroll to position [415, 0]
type textarea "Subject has over 20 DUI convictions, it is not recommended that he be discharge…"
click at [659, 414] on button "Save" at bounding box center [670, 419] width 78 height 25
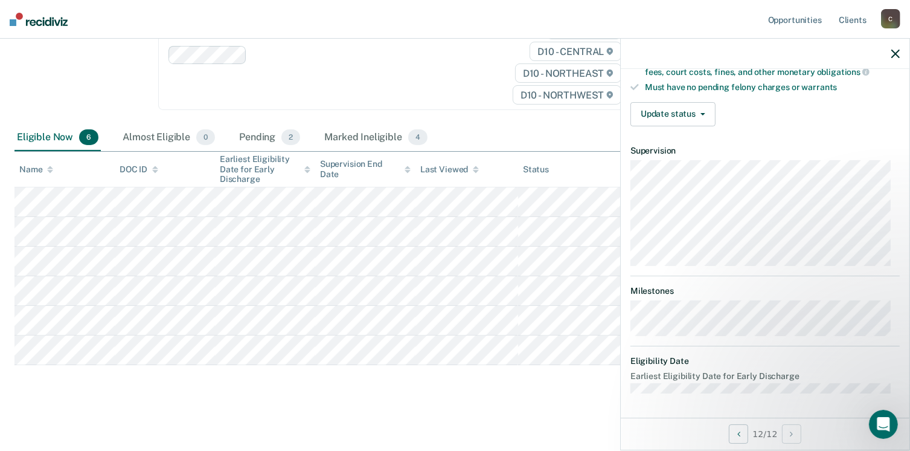
scroll to position [295, 0]
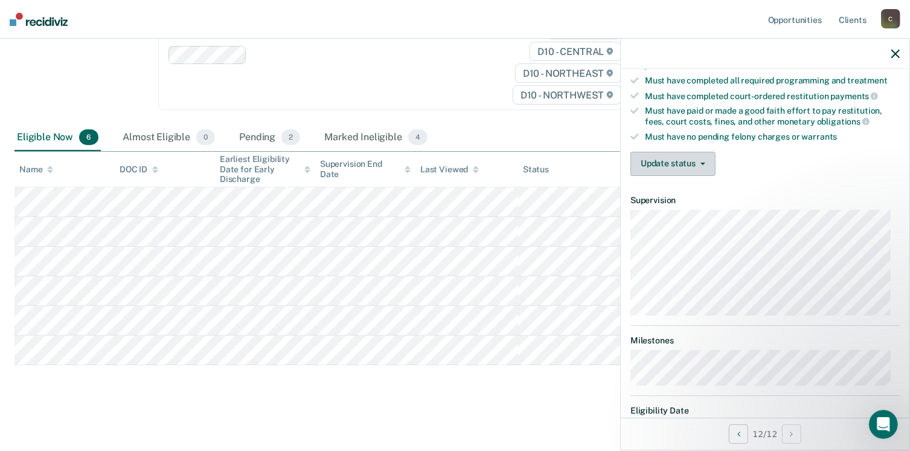
click at [689, 161] on button "Update status" at bounding box center [673, 164] width 85 height 24
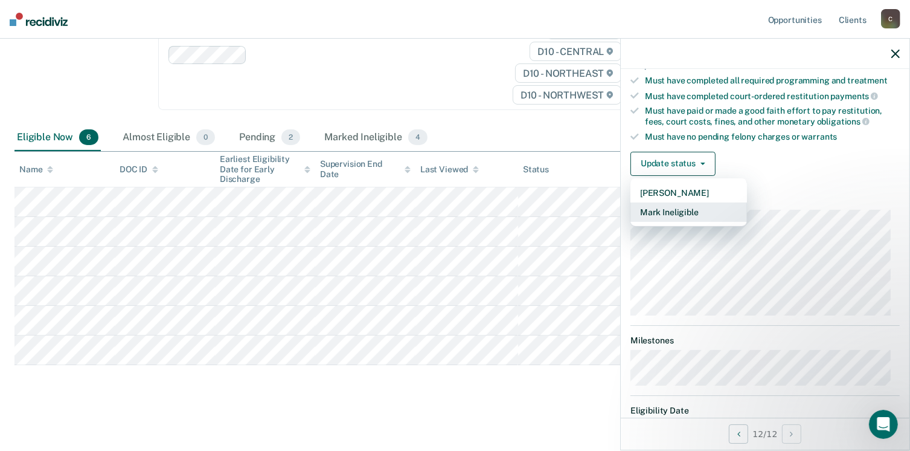
click at [675, 204] on button "Mark Ineligible" at bounding box center [689, 211] width 117 height 19
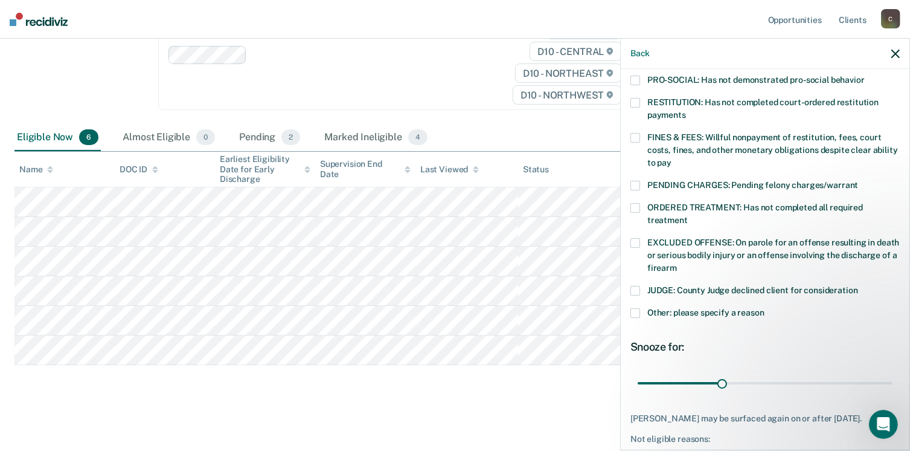
click at [640, 308] on label "Other: please specify a reason" at bounding box center [765, 314] width 269 height 13
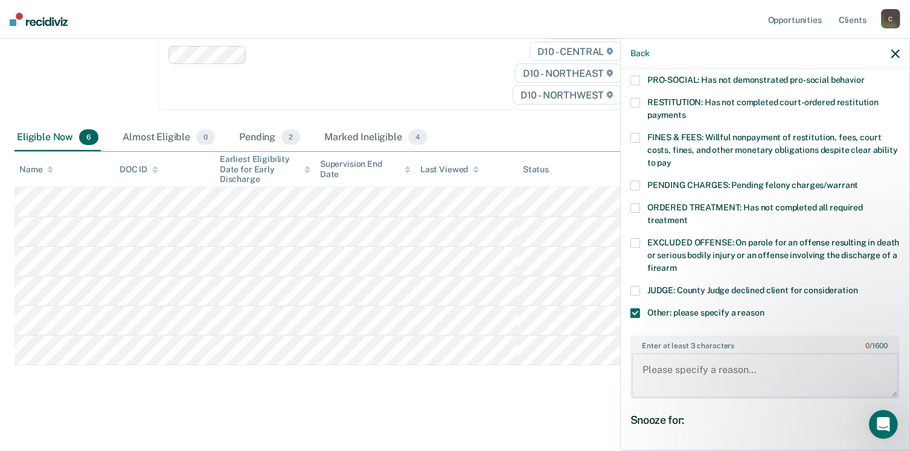
click at [660, 356] on textarea "Enter at least 3 characters 0 / 1600" at bounding box center [765, 375] width 267 height 45
type textarea "U"
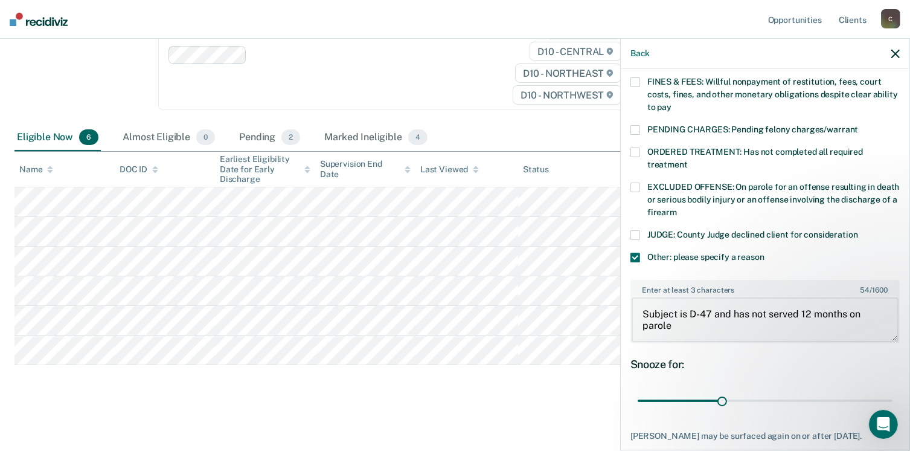
scroll to position [415, 0]
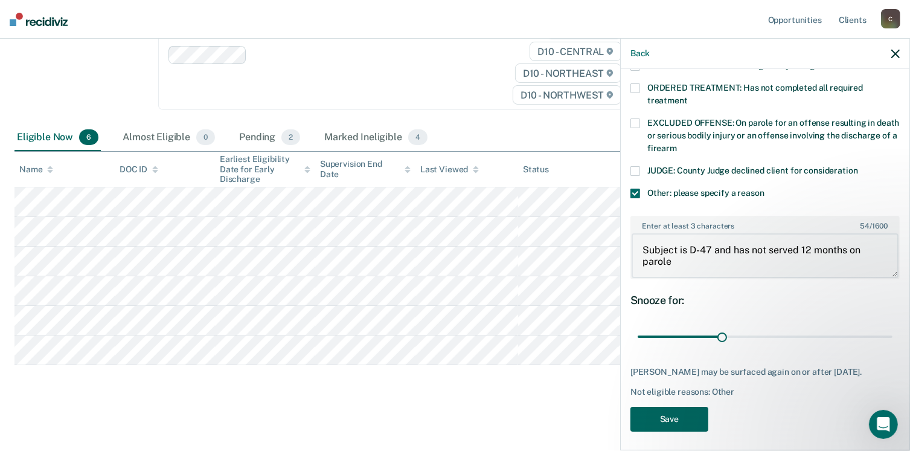
type textarea "Subject is D-47 and has not served 12 months on parole"
click at [655, 409] on button "Save" at bounding box center [670, 419] width 78 height 25
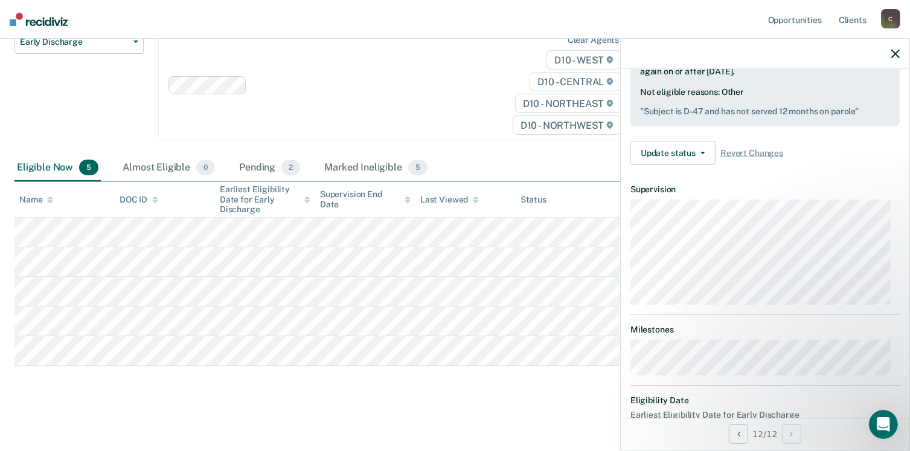
scroll to position [306, 0]
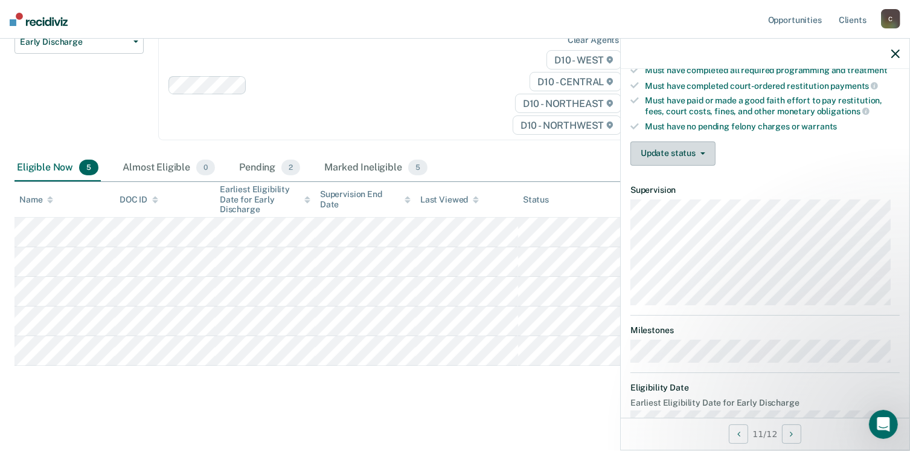
click at [675, 156] on button "Update status" at bounding box center [673, 153] width 85 height 24
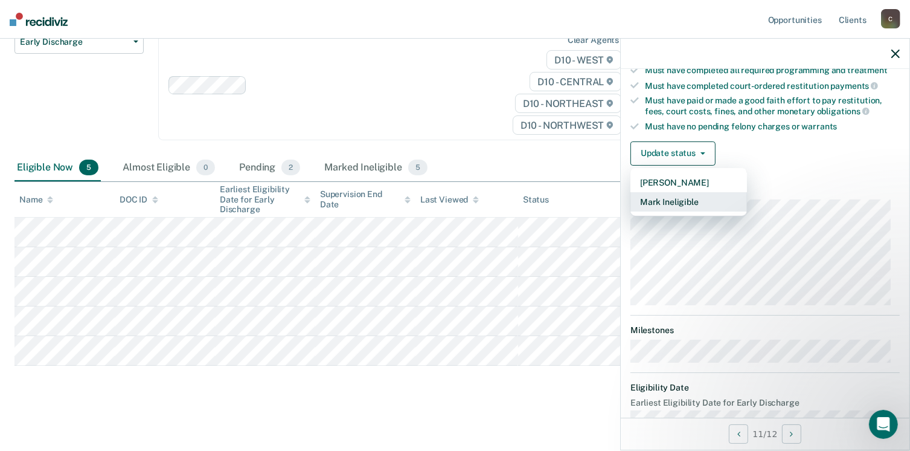
click at [674, 199] on button "Mark Ineligible" at bounding box center [689, 201] width 117 height 19
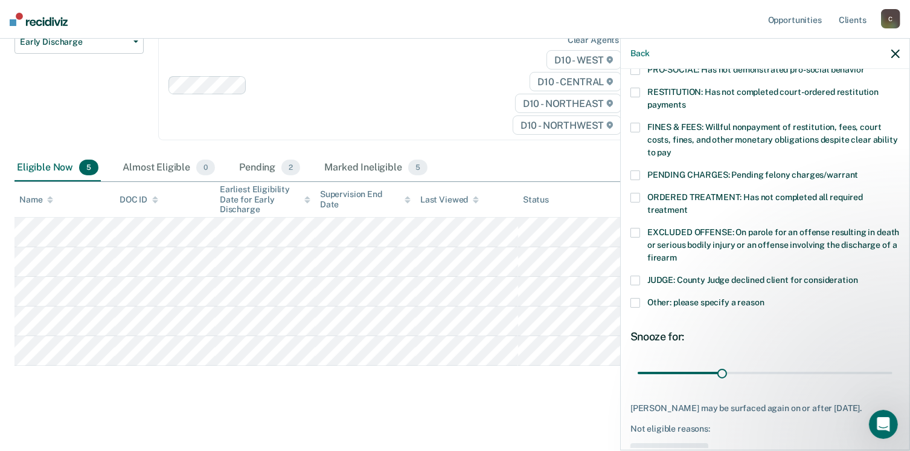
click at [633, 298] on span at bounding box center [636, 303] width 10 height 10
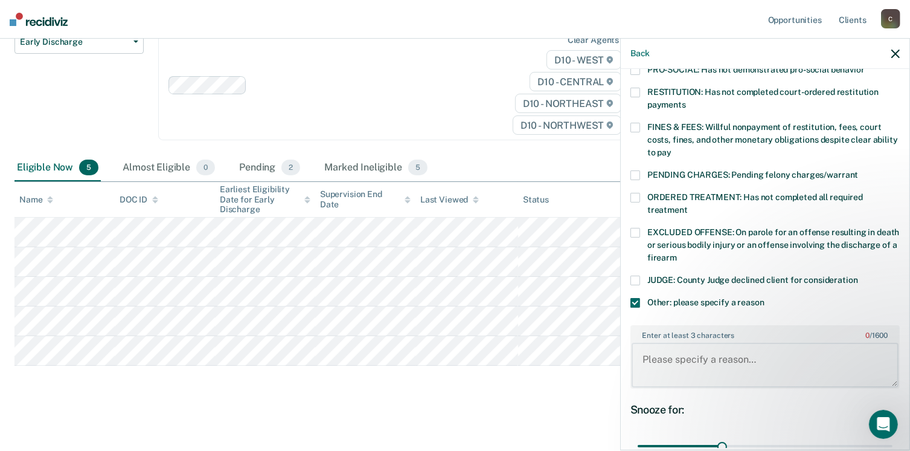
click at [703, 354] on textarea "Enter at least 3 characters 0 / 1600" at bounding box center [765, 365] width 267 height 45
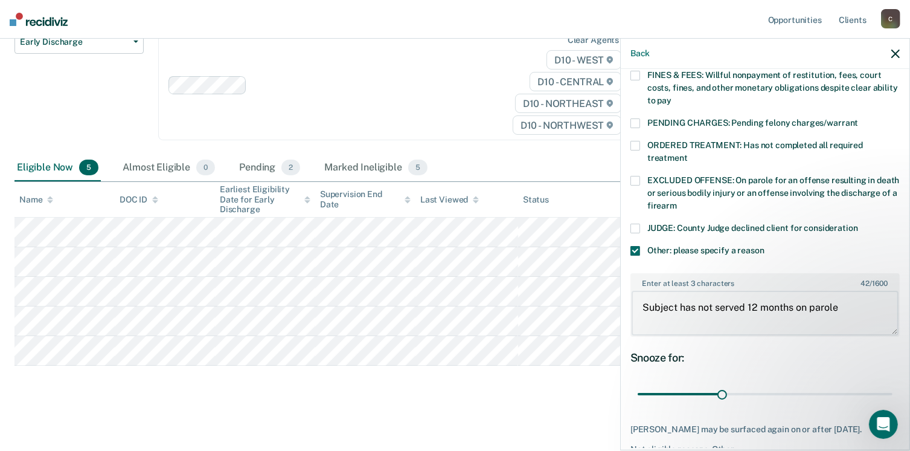
scroll to position [415, 0]
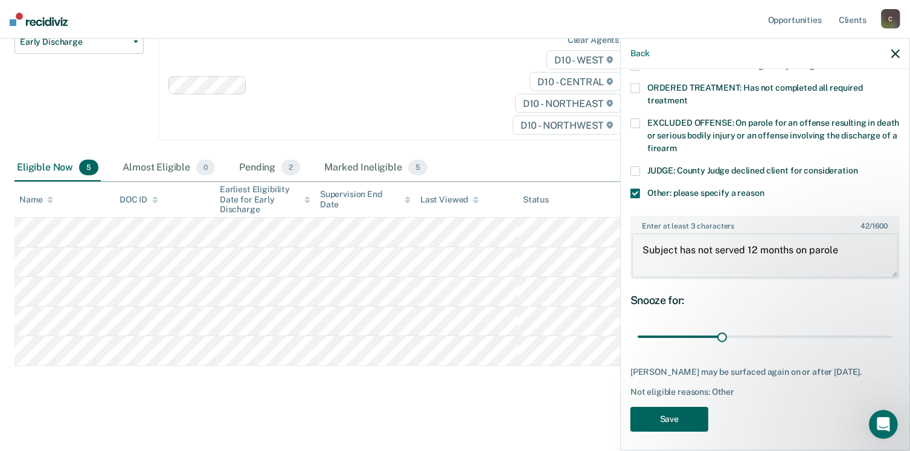
type textarea "Subject has not served 12 months on parole"
click at [675, 410] on button "Save" at bounding box center [670, 419] width 78 height 25
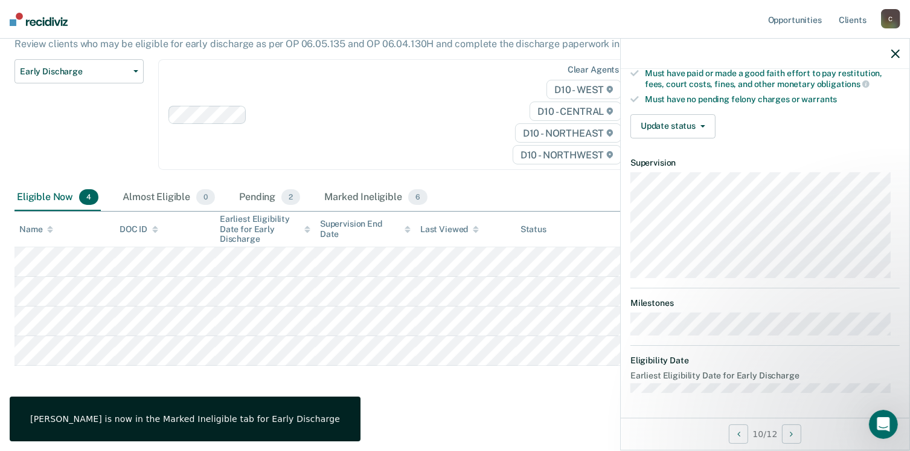
scroll to position [306, 0]
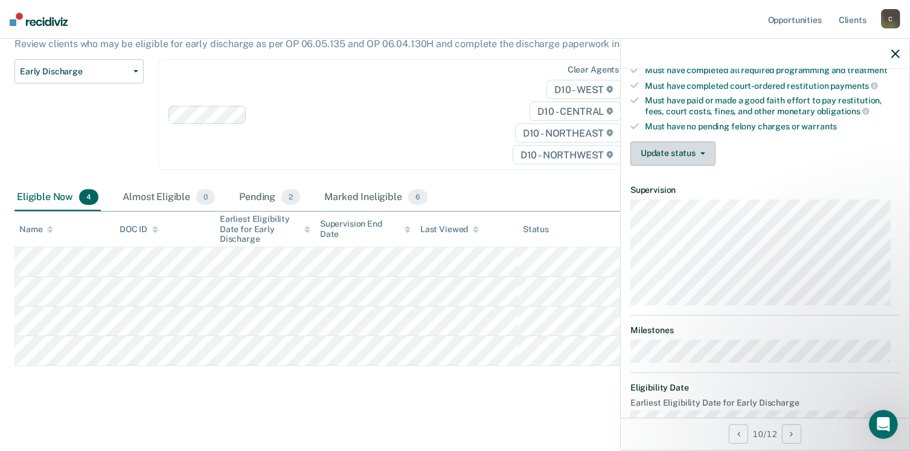
click at [696, 150] on button "Update status" at bounding box center [673, 153] width 85 height 24
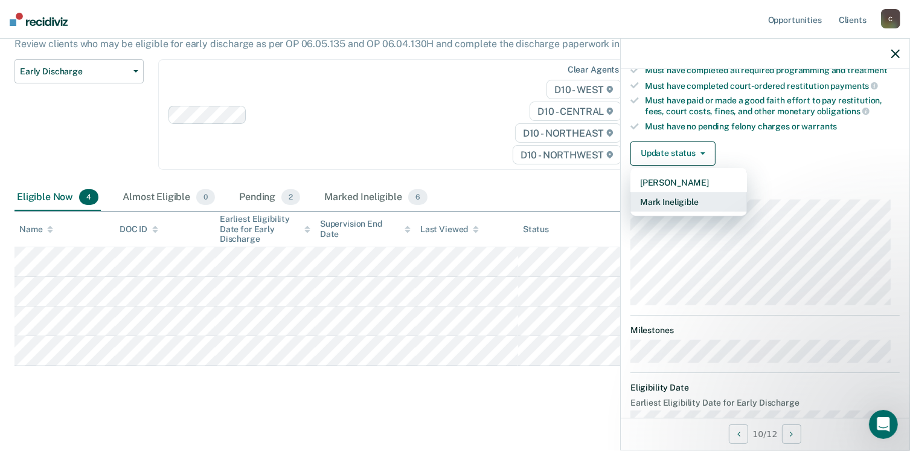
click at [689, 200] on button "Mark Ineligible" at bounding box center [689, 201] width 117 height 19
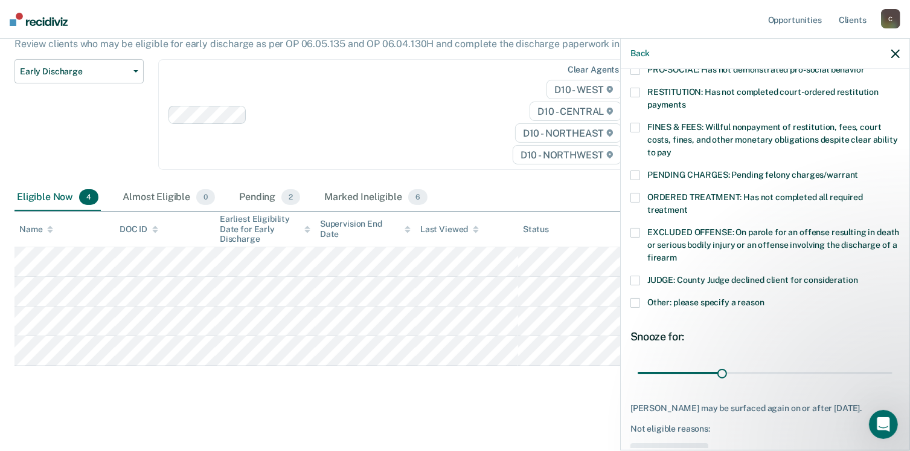
scroll to position [343, 0]
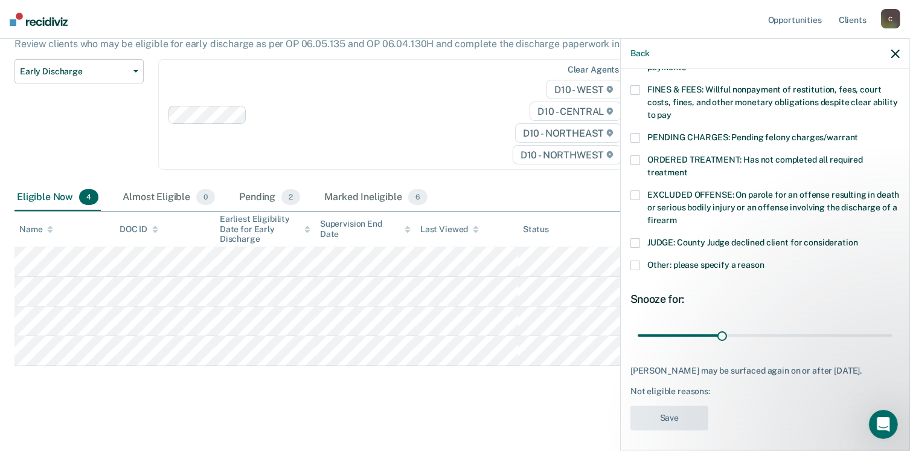
click at [633, 260] on span at bounding box center [636, 265] width 10 height 10
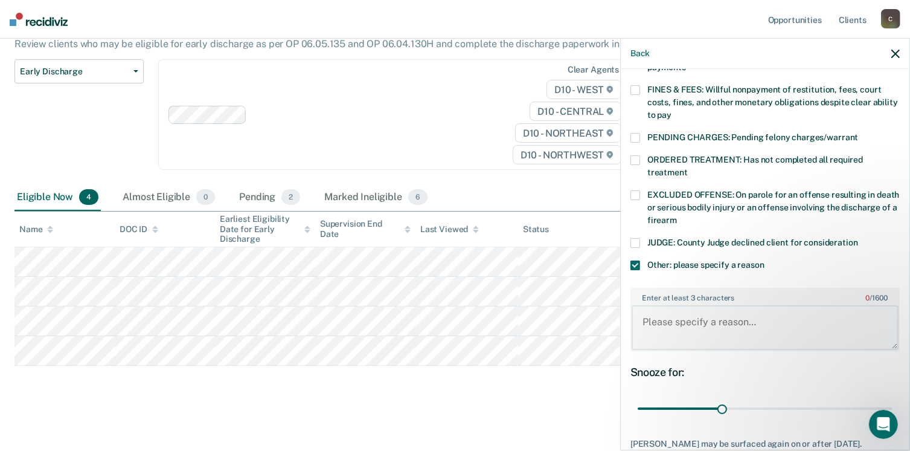
click at [663, 314] on textarea "Enter at least 3 characters 0 / 1600" at bounding box center [765, 327] width 267 height 45
type textarea "p"
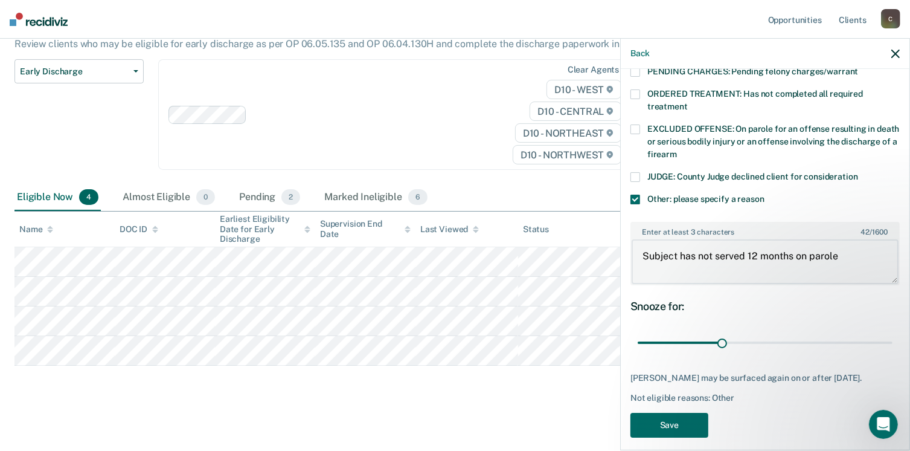
scroll to position [415, 0]
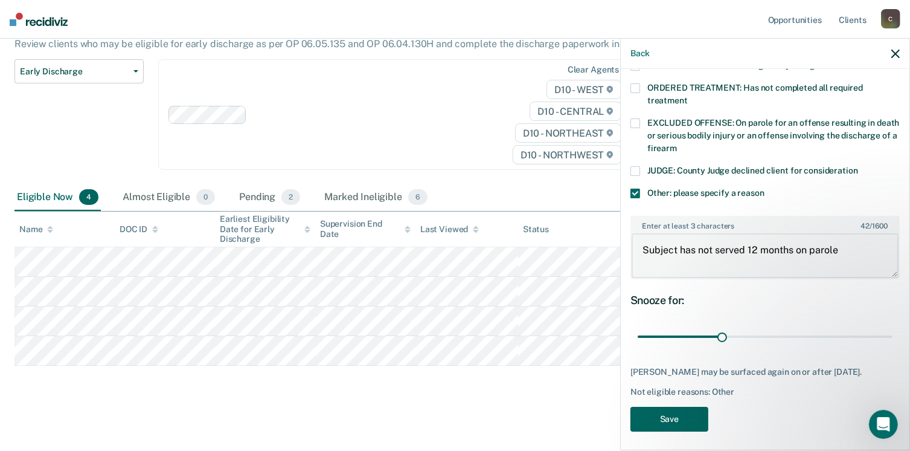
type textarea "Subject has not served 12 months on parole"
click at [683, 416] on button "Save" at bounding box center [670, 419] width 78 height 25
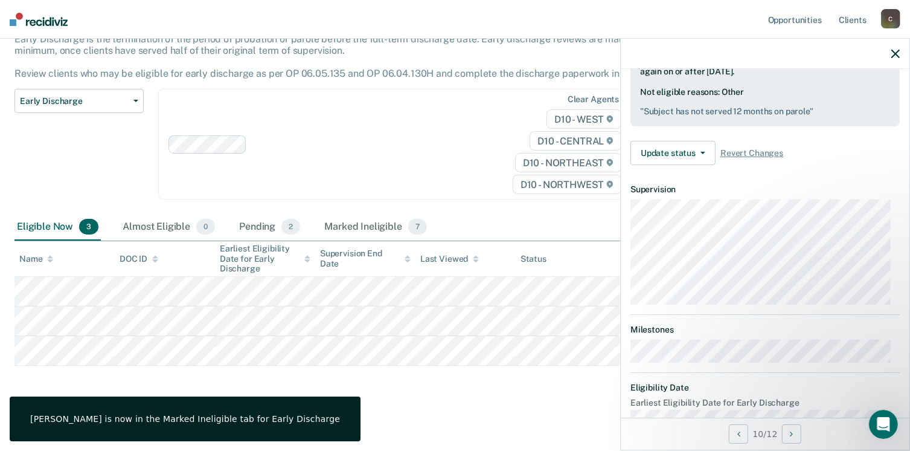
scroll to position [306, 0]
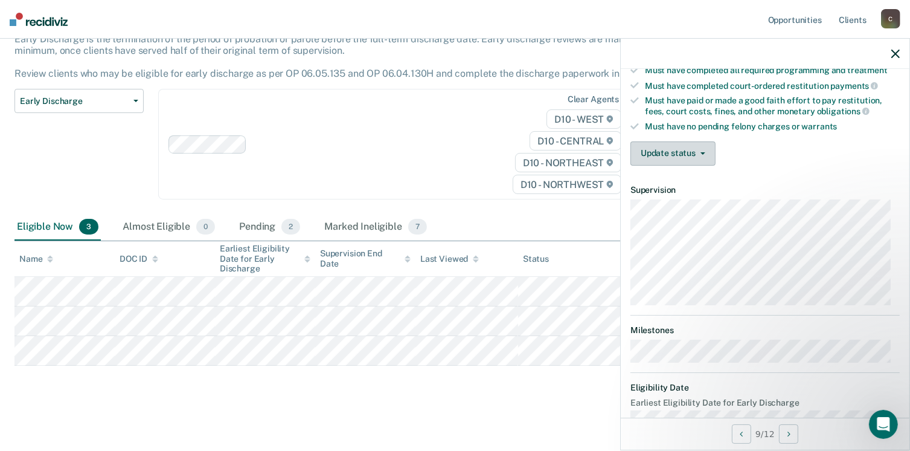
click at [696, 152] on span "button" at bounding box center [701, 153] width 10 height 2
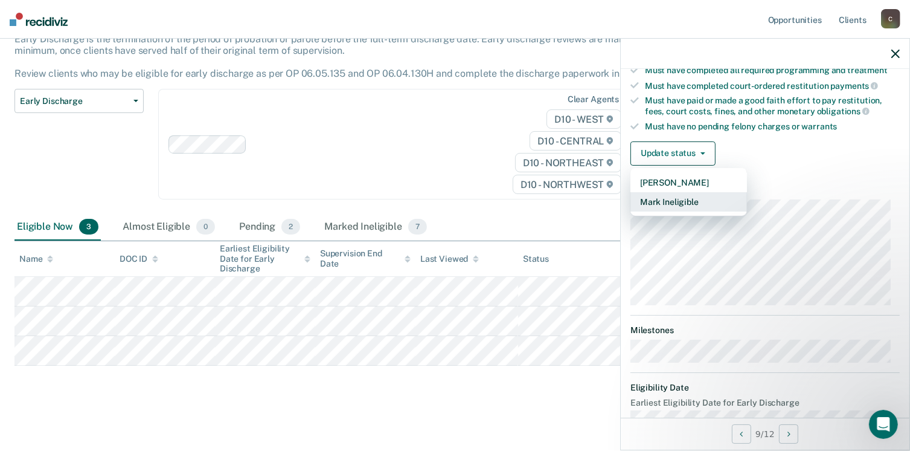
click at [696, 201] on button "Mark Ineligible" at bounding box center [689, 201] width 117 height 19
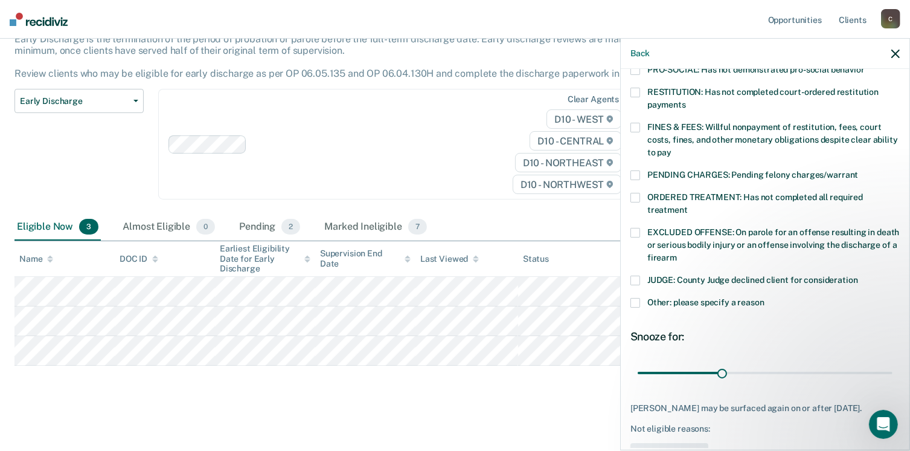
click at [631, 298] on span at bounding box center [636, 303] width 10 height 10
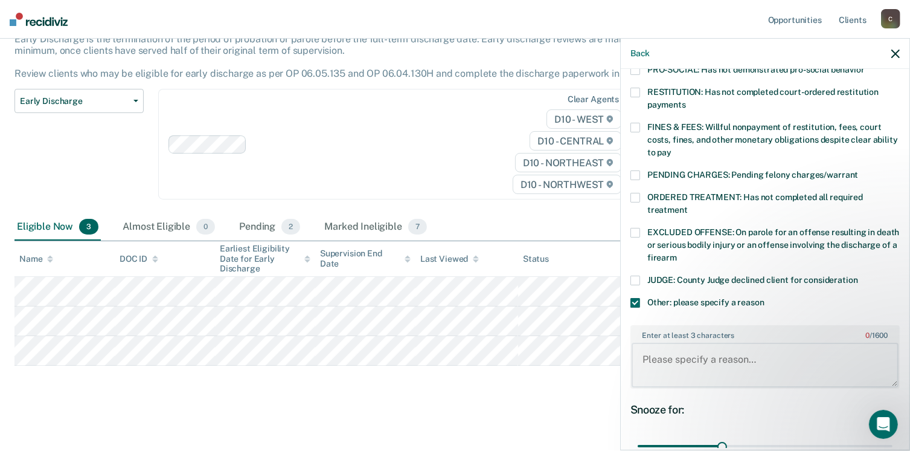
click at [667, 349] on textarea "Enter at least 3 characters 0 / 1600" at bounding box center [765, 365] width 267 height 45
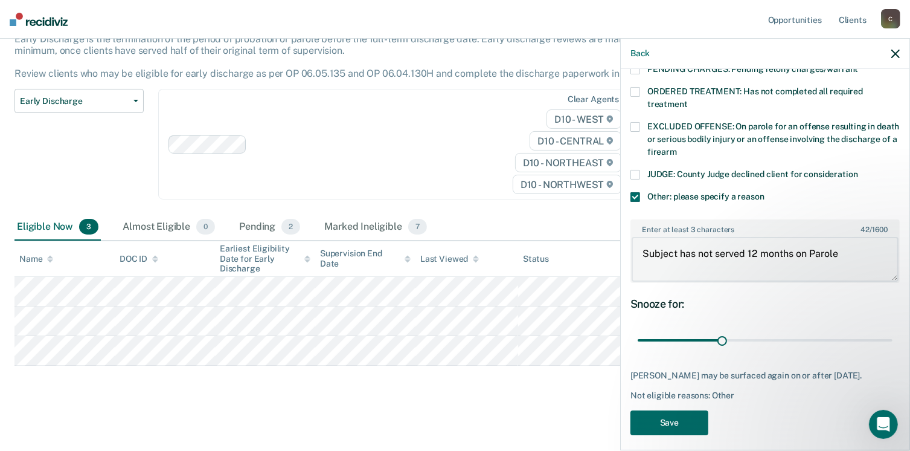
scroll to position [415, 0]
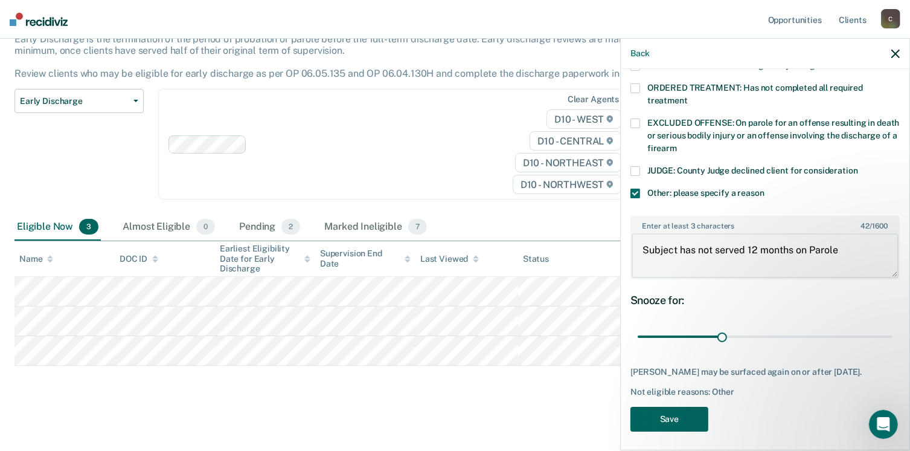
type textarea "Subject has not served 12 months on Parole"
click at [660, 410] on button "Save" at bounding box center [670, 419] width 78 height 25
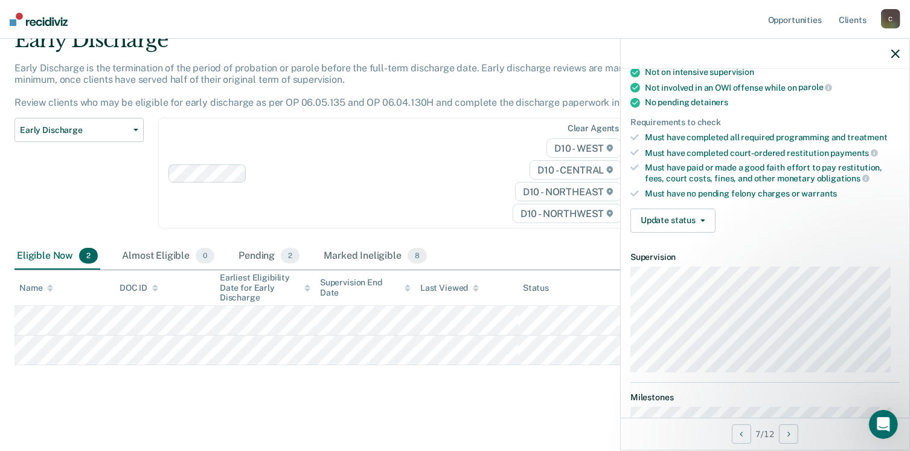
scroll to position [302, 0]
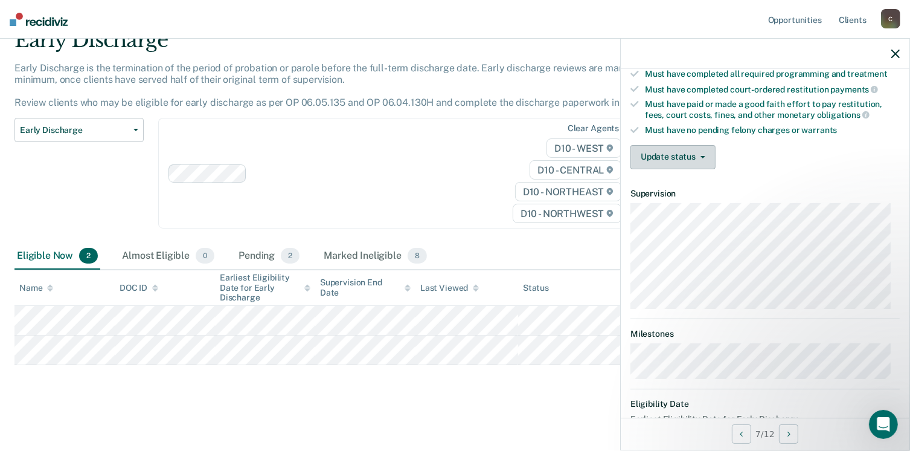
click at [704, 156] on button "Update status" at bounding box center [673, 157] width 85 height 24
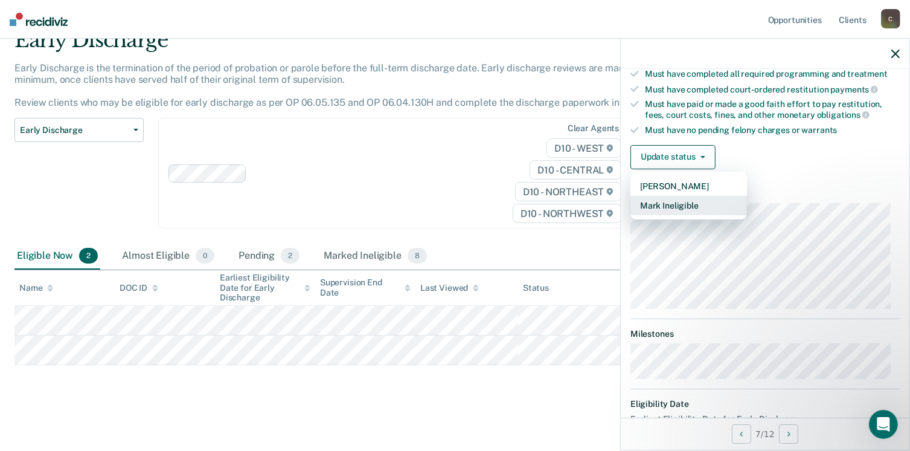
click at [698, 196] on button "Mark Ineligible" at bounding box center [689, 205] width 117 height 19
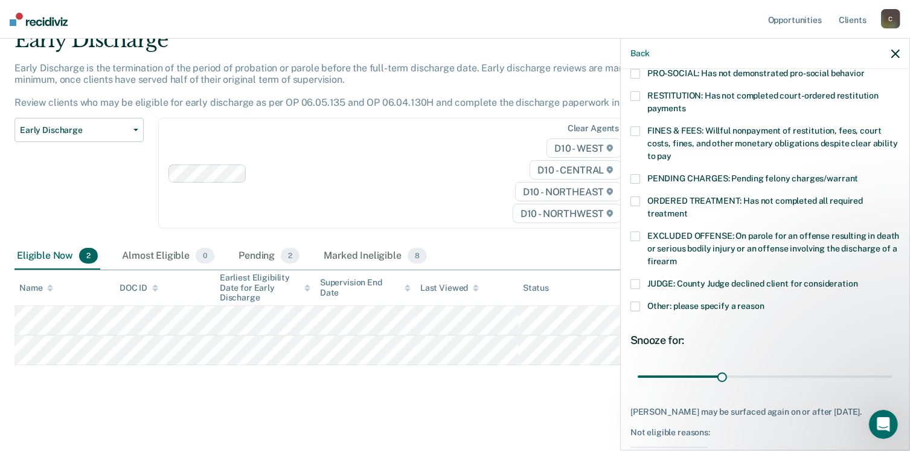
click at [637, 301] on span at bounding box center [636, 306] width 10 height 10
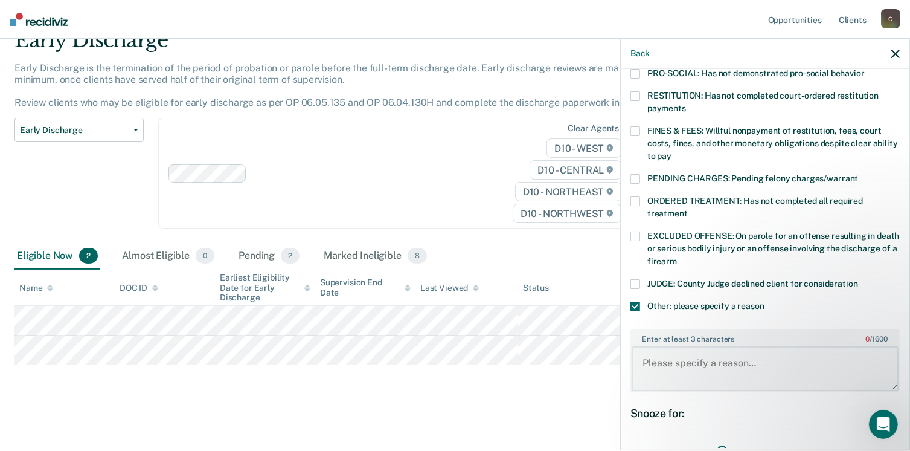
click at [696, 348] on textarea "Enter at least 3 characters 0 / 1600" at bounding box center [765, 368] width 267 height 45
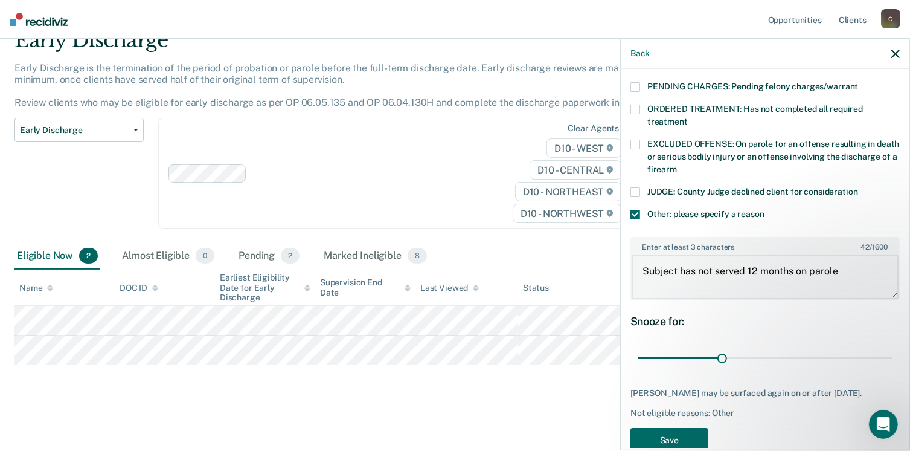
scroll to position [415, 0]
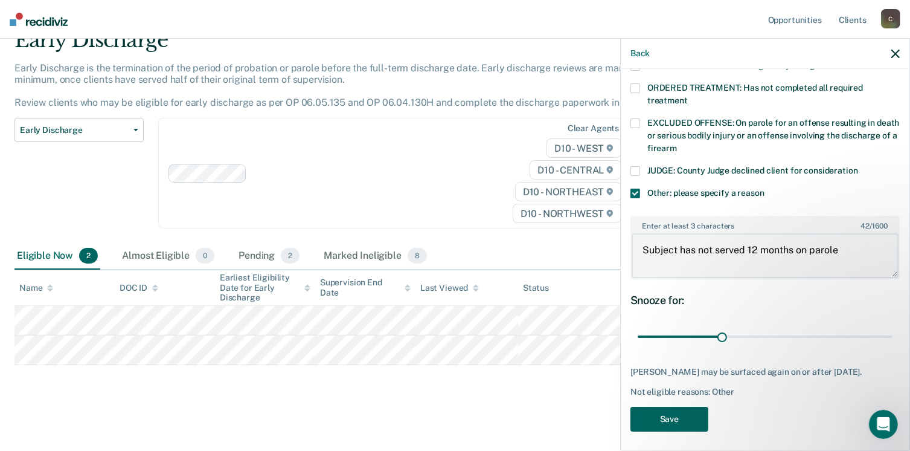
type textarea "Subject has not served 12 months on parole"
click at [685, 412] on button "Save" at bounding box center [670, 419] width 78 height 25
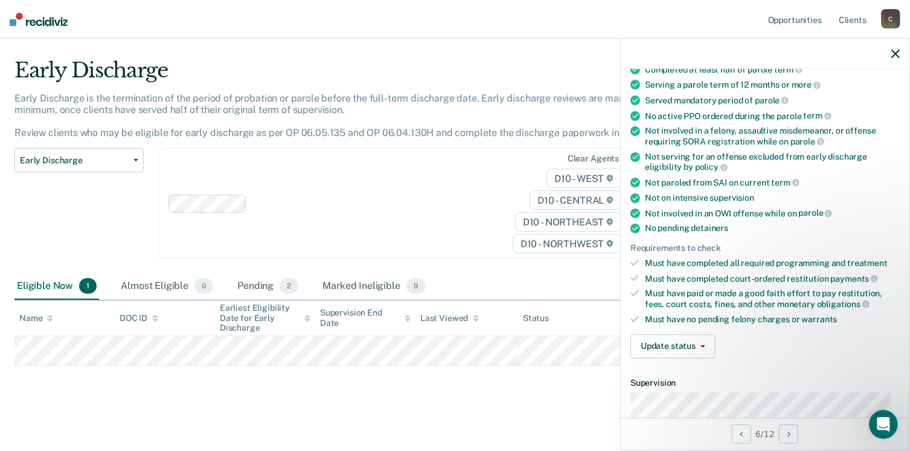
scroll to position [242, 0]
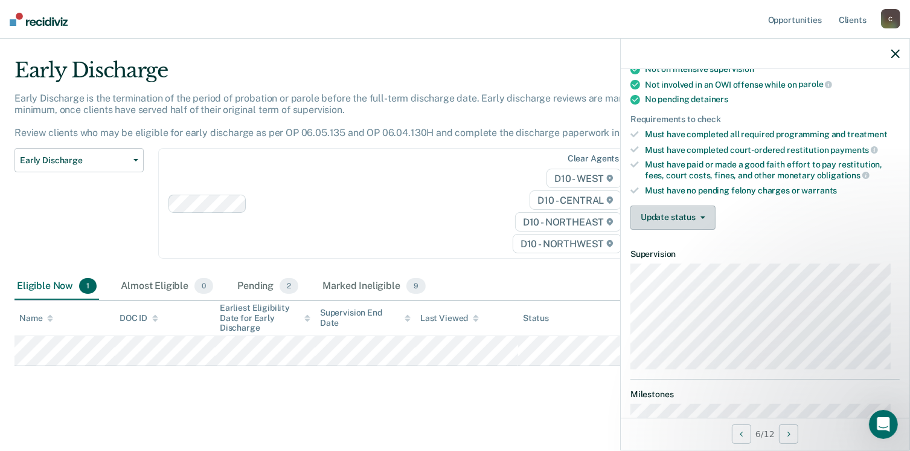
click at [689, 216] on button "Update status" at bounding box center [673, 217] width 85 height 24
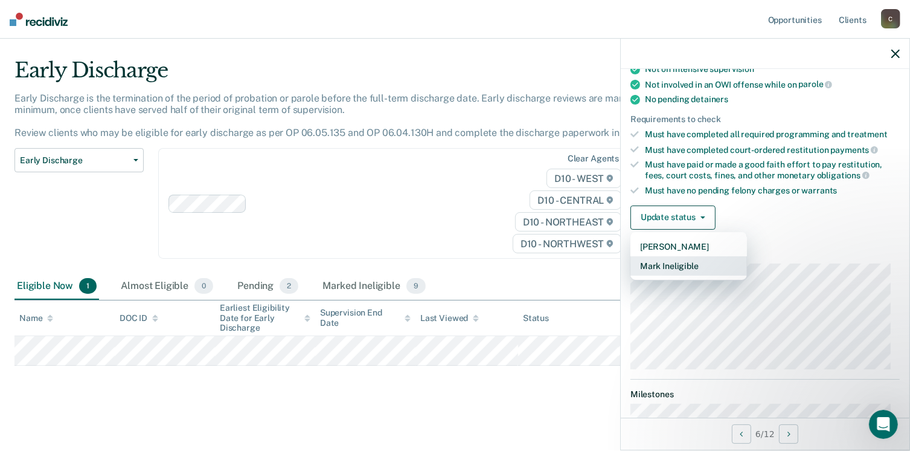
click at [686, 257] on button "Mark Ineligible" at bounding box center [689, 265] width 117 height 19
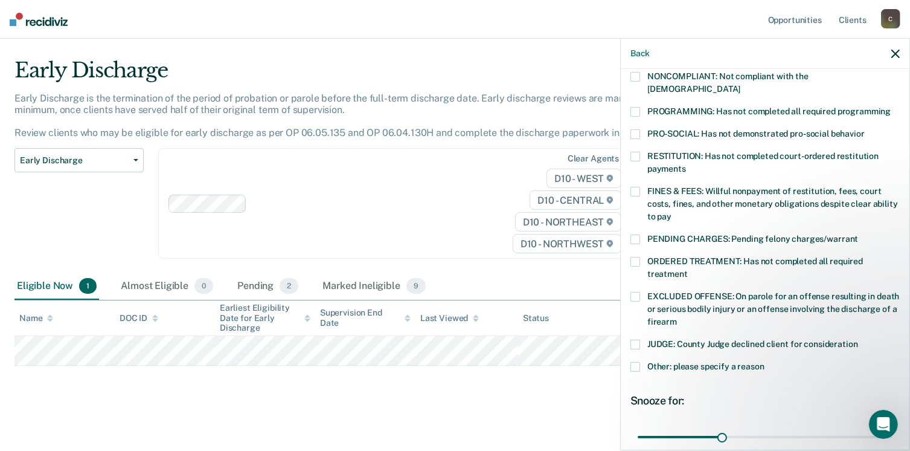
click at [636, 362] on span at bounding box center [636, 367] width 10 height 10
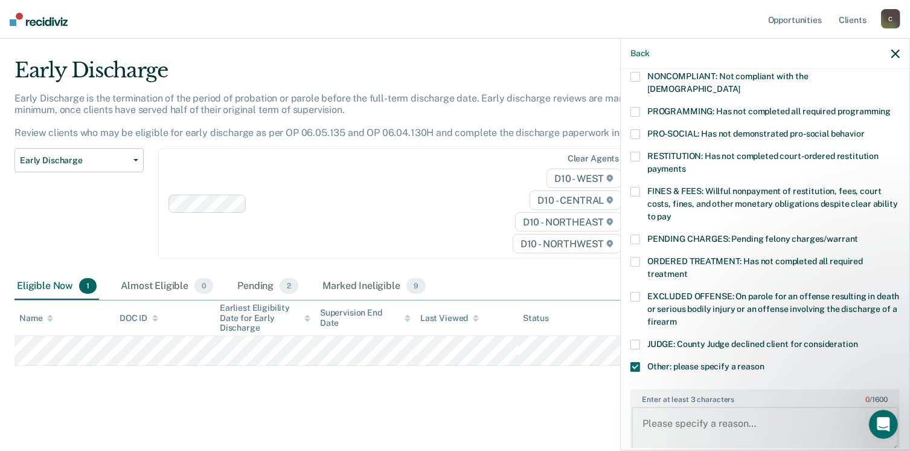
click at [708, 414] on textarea "Enter at least 3 characters 0 / 1600" at bounding box center [765, 429] width 267 height 45
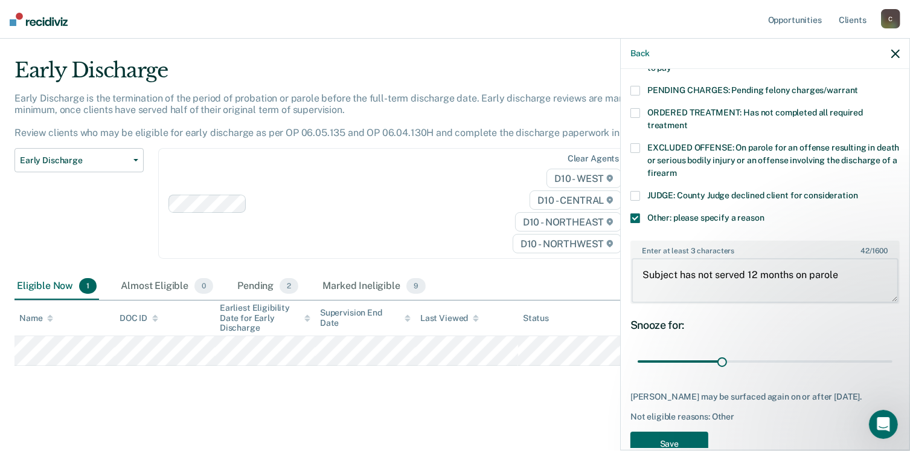
scroll to position [415, 0]
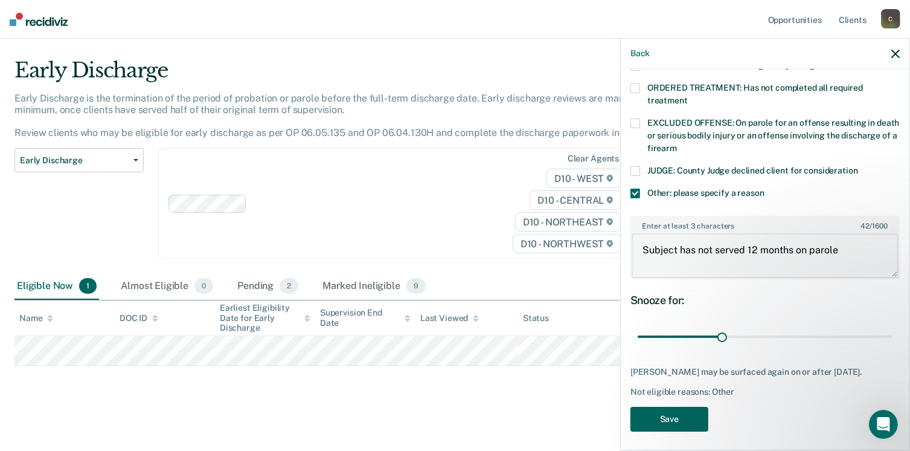
type textarea "Subject has not served 12 months on parole"
click at [676, 409] on button "Save" at bounding box center [670, 419] width 78 height 25
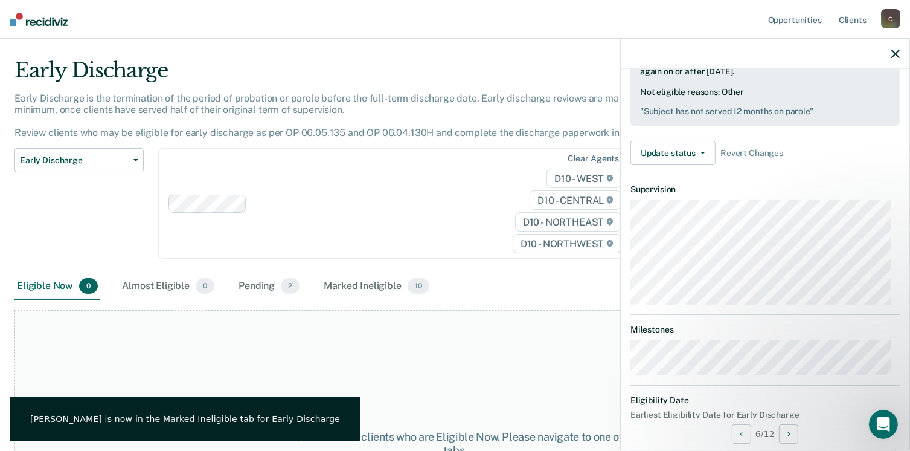
click at [903, 55] on div at bounding box center [765, 54] width 289 height 30
click at [894, 56] on icon "button" at bounding box center [896, 54] width 8 height 8
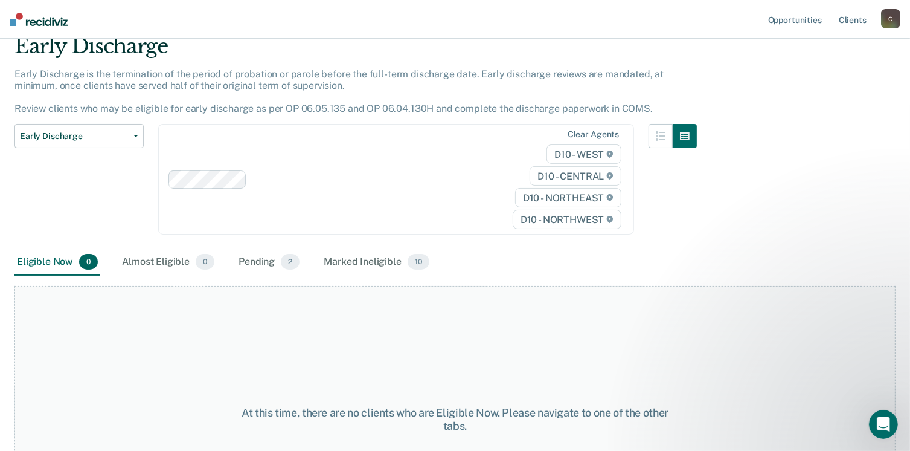
scroll to position [0, 0]
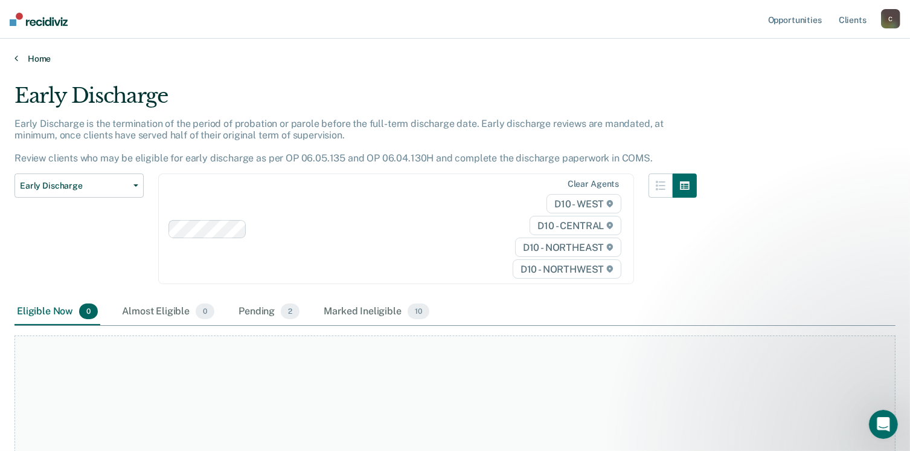
click at [38, 54] on link "Home" at bounding box center [454, 58] width 881 height 11
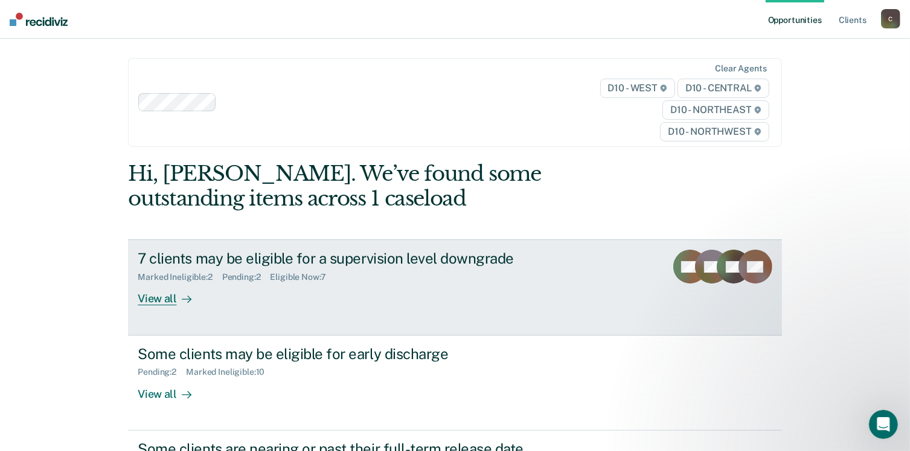
click at [155, 297] on div "View all" at bounding box center [172, 294] width 68 height 24
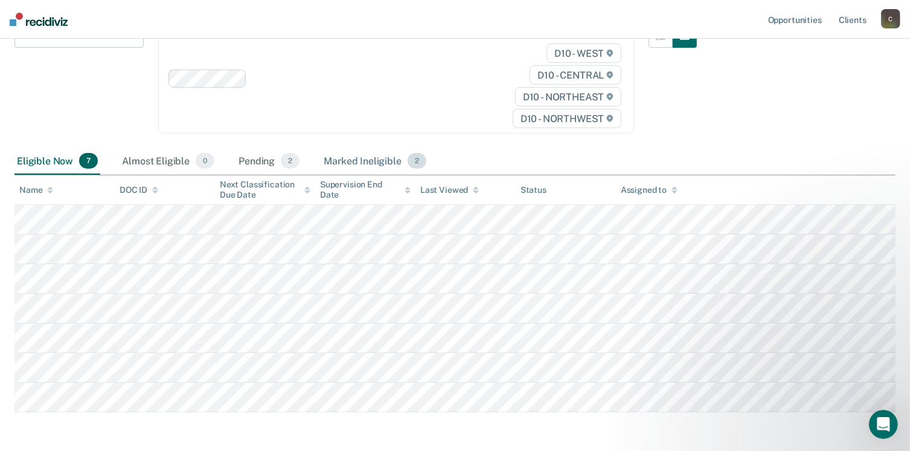
scroll to position [181, 0]
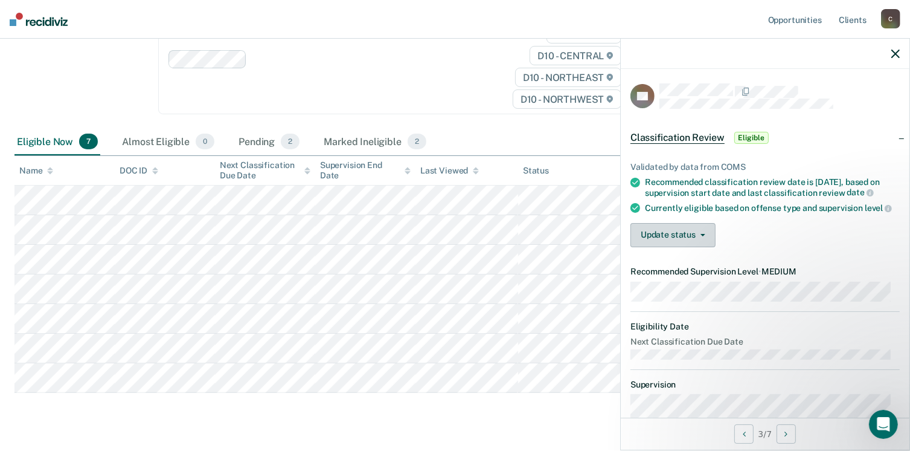
click at [699, 237] on button "Update status" at bounding box center [673, 235] width 85 height 24
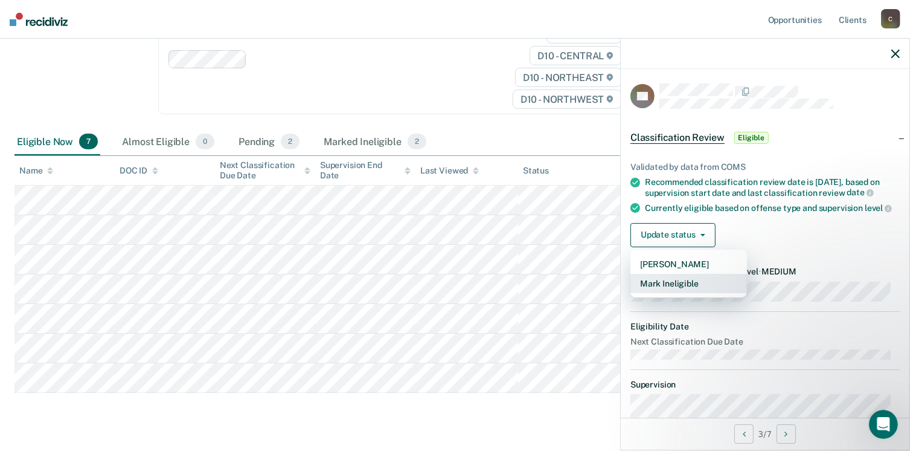
click at [685, 289] on button "Mark Ineligible" at bounding box center [689, 283] width 117 height 19
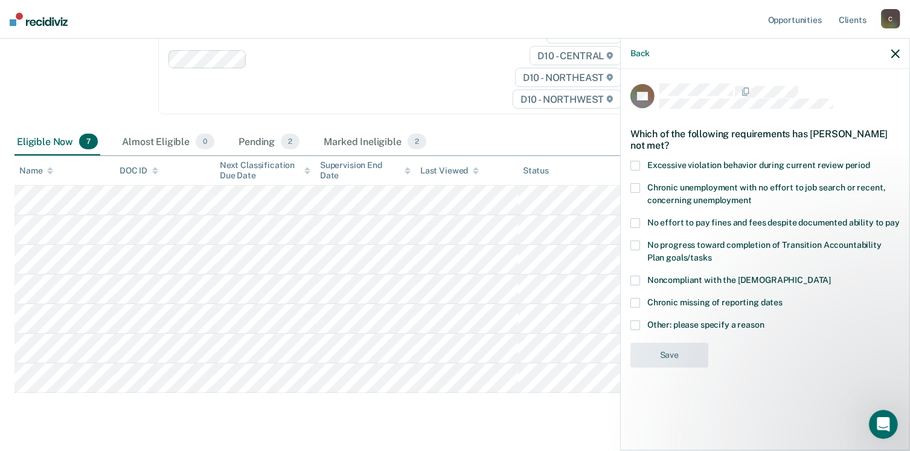
click at [638, 324] on span at bounding box center [636, 325] width 10 height 10
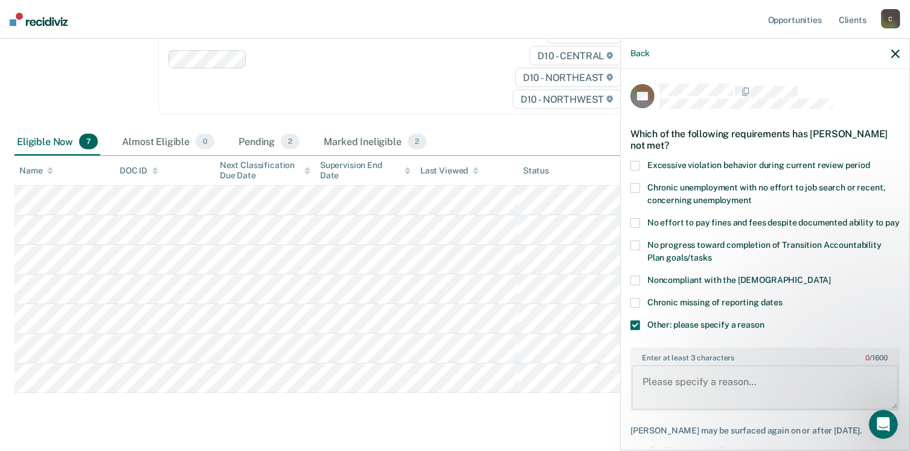
click at [674, 388] on textarea "Enter at least 3 characters 0 / 1600" at bounding box center [765, 387] width 267 height 45
type textarea "P"
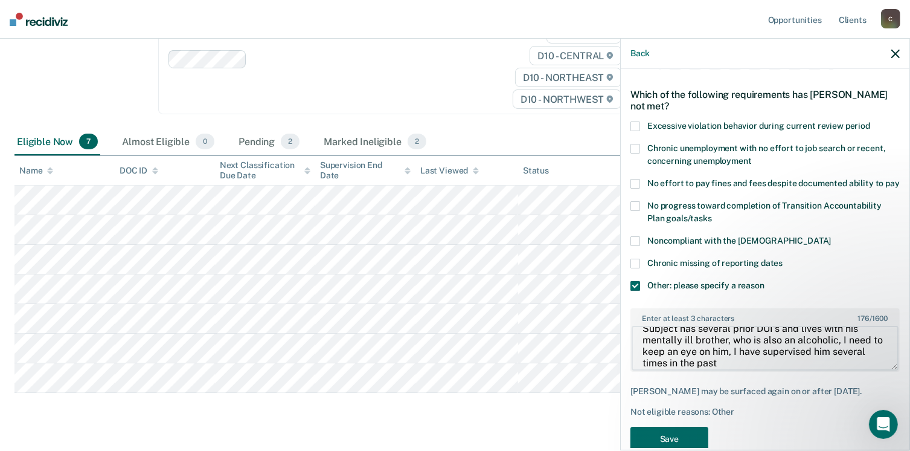
scroll to position [60, 0]
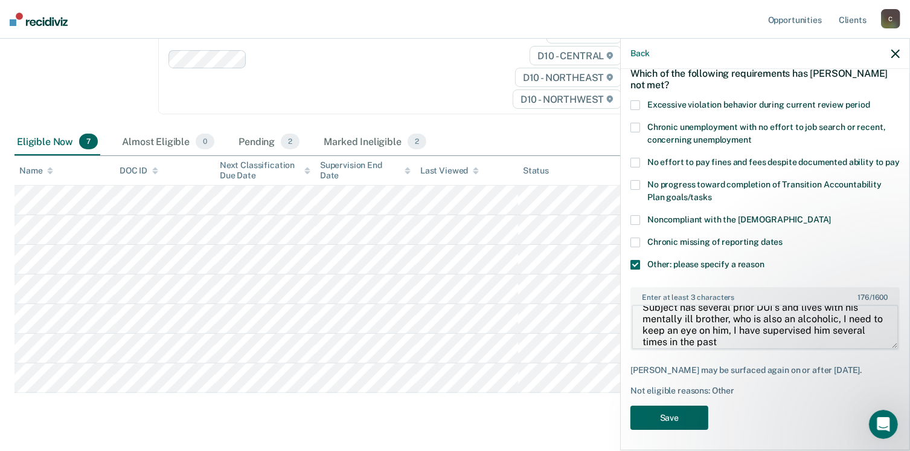
type textarea "Subject has several prior DUI's and lives with his mentally ill brother, who is…"
click at [671, 430] on button "Save" at bounding box center [670, 417] width 78 height 25
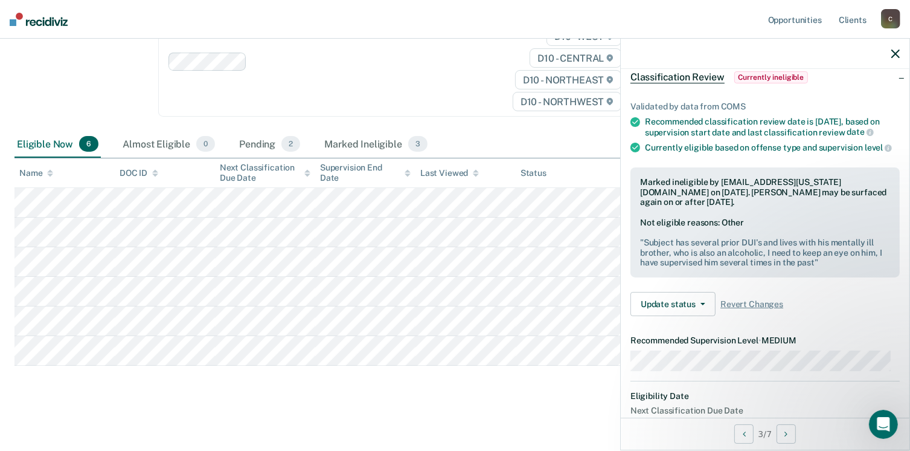
click at [896, 55] on icon "button" at bounding box center [896, 54] width 8 height 8
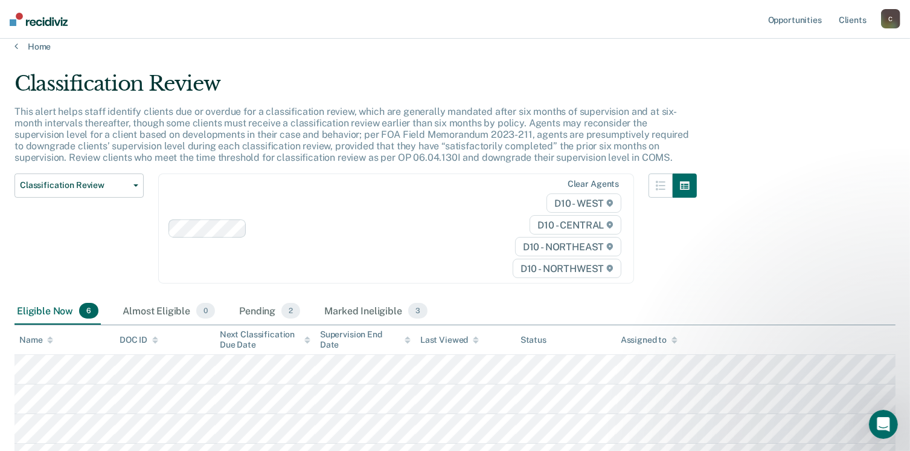
scroll to position [0, 0]
